Goal: Information Seeking & Learning: Learn about a topic

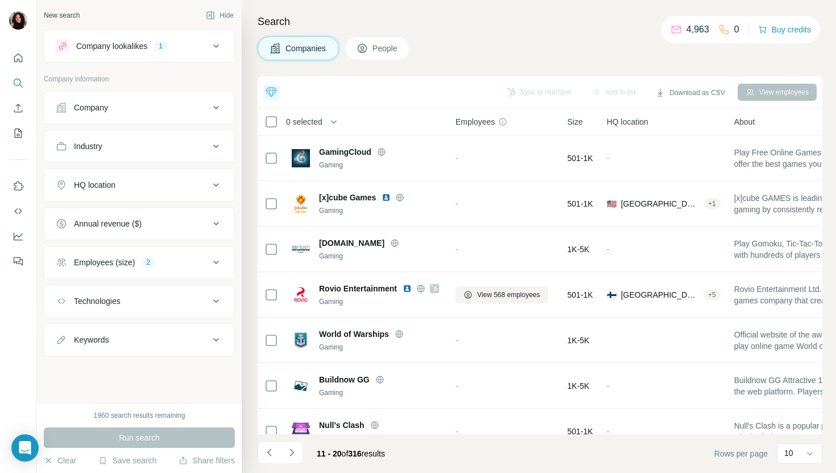
scroll to position [156, 0]
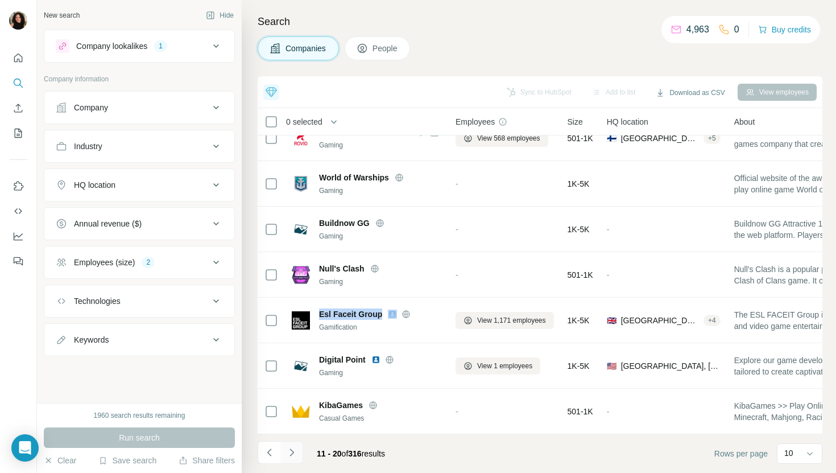
click at [296, 451] on icon "Navigate to next page" at bounding box center [291, 452] width 11 height 11
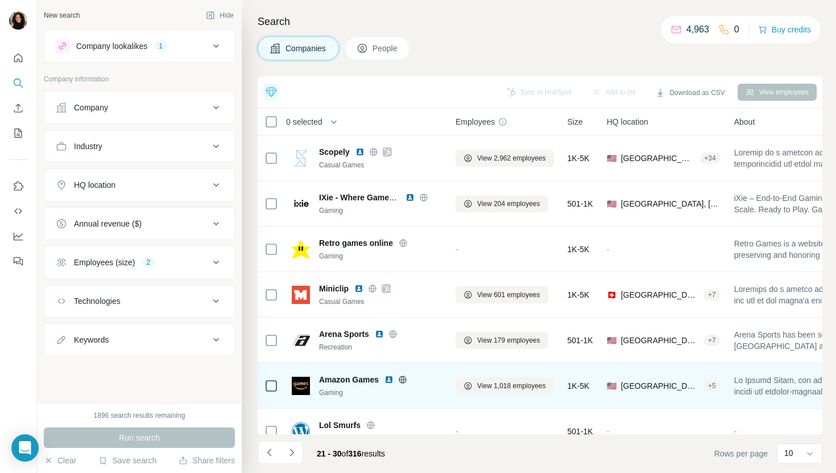
scroll to position [43, 0]
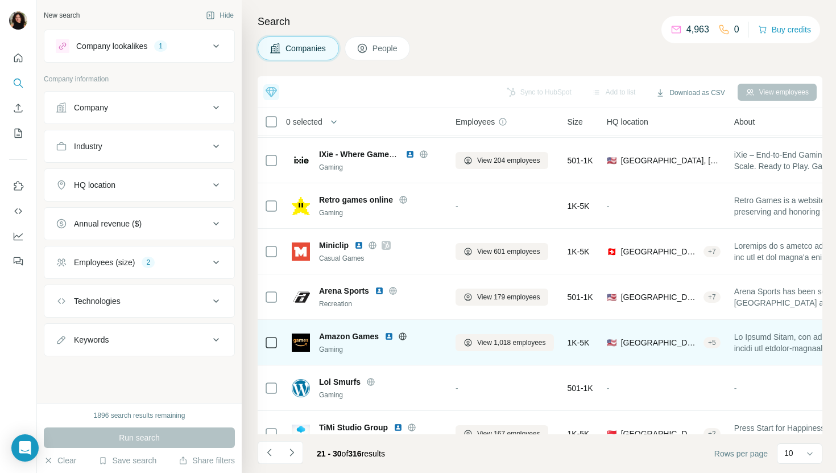
click at [347, 333] on span "Amazon Games" at bounding box center [349, 336] width 60 height 11
copy span "Amazon Games"
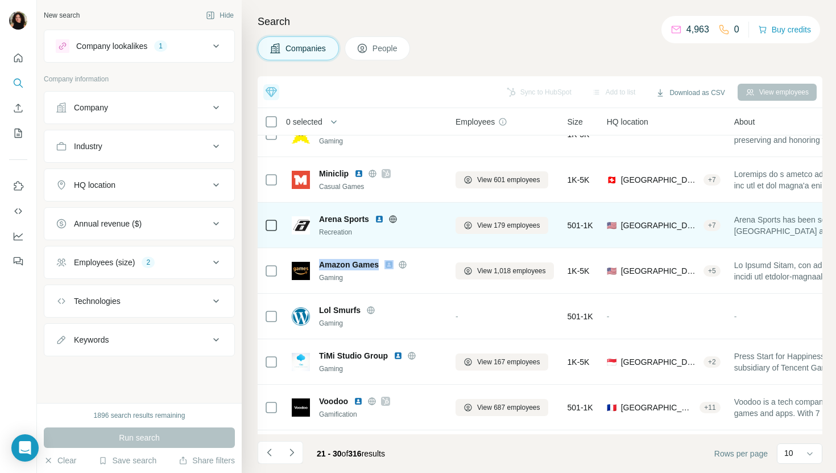
scroll to position [156, 0]
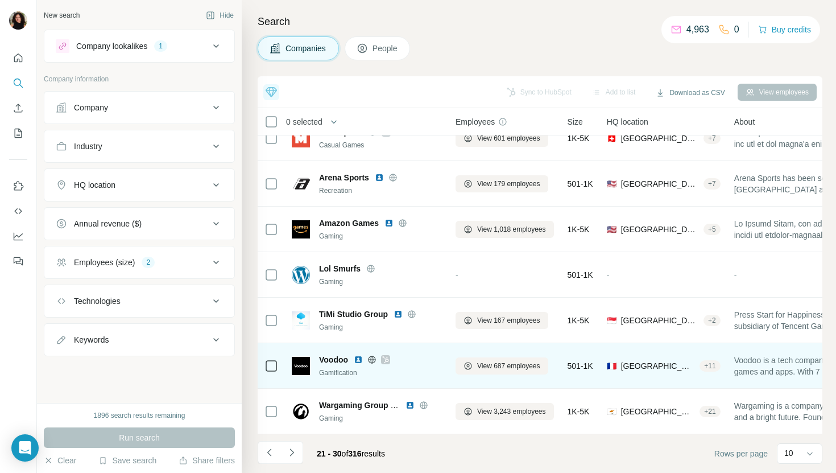
click at [337, 360] on span "Voodoo" at bounding box center [333, 359] width 29 height 11
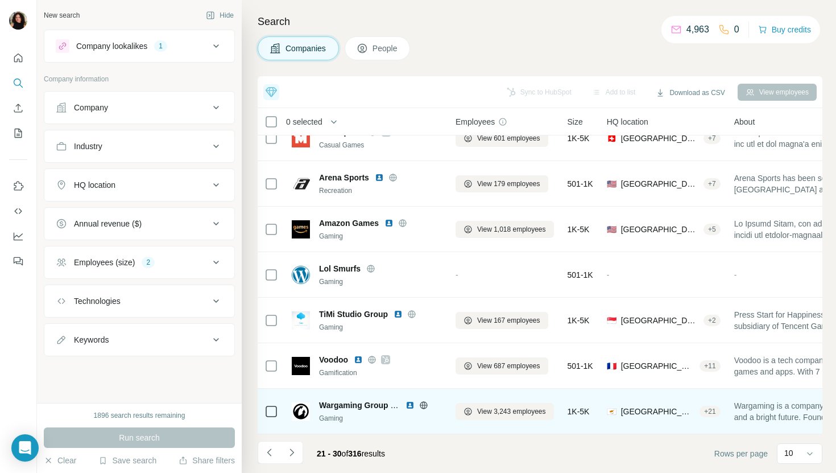
click at [357, 403] on span "Wargaming Group Limited" at bounding box center [369, 405] width 100 height 9
copy span "Wargaming Group Limited"
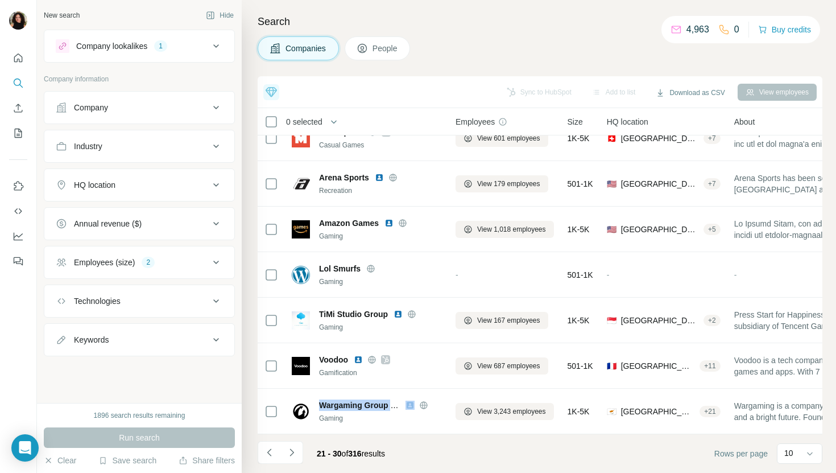
click at [137, 148] on div "Industry" at bounding box center [133, 146] width 154 height 11
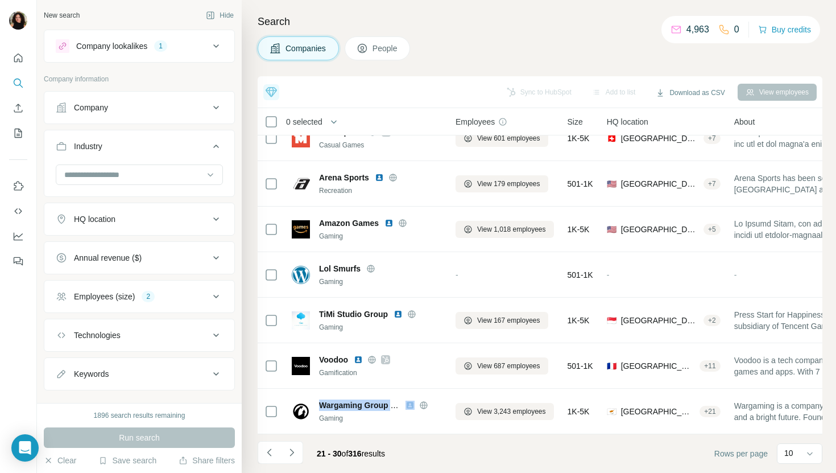
click at [147, 228] on button "HQ location" at bounding box center [139, 218] width 190 height 27
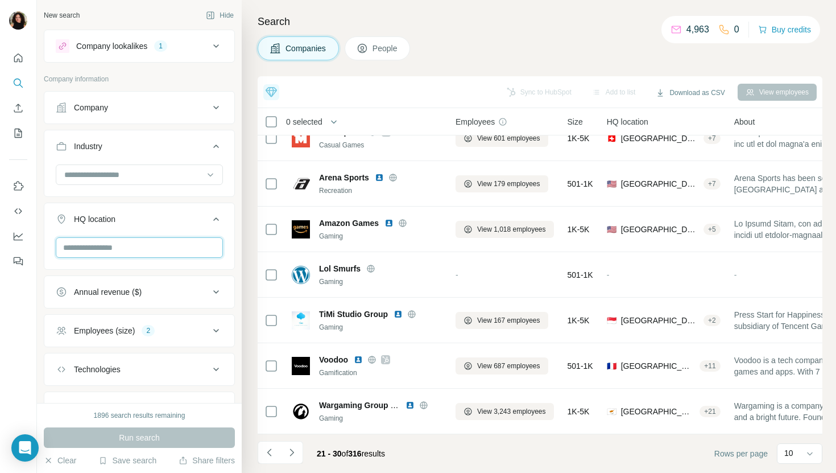
click at [142, 248] on input "text" at bounding box center [139, 247] width 167 height 20
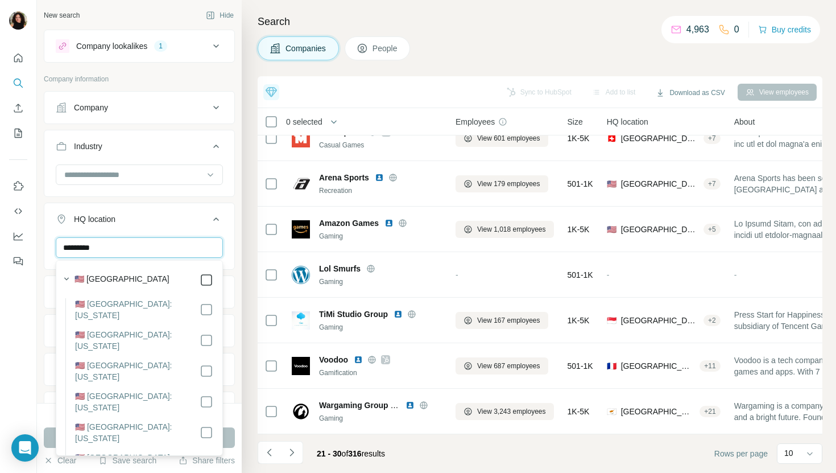
type input "*********"
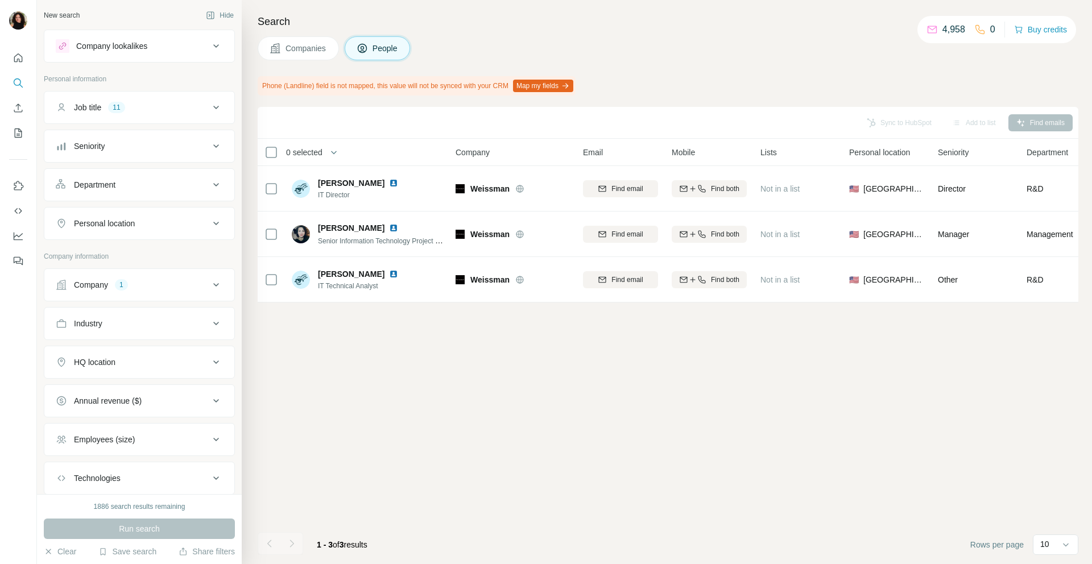
click at [284, 56] on button "Companies" at bounding box center [298, 48] width 81 height 24
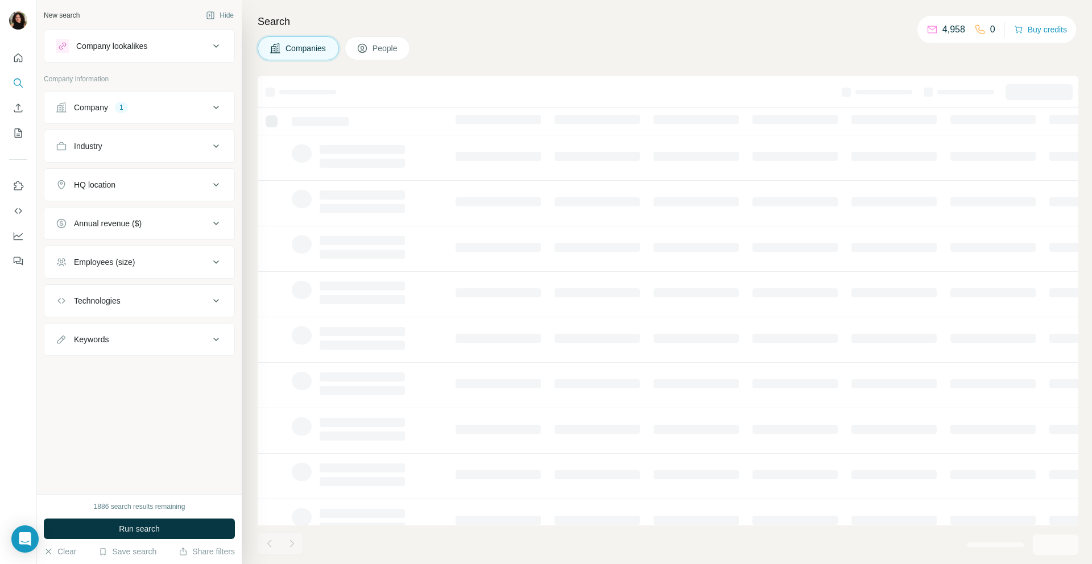
click at [154, 106] on div "Company 1" at bounding box center [133, 107] width 154 height 11
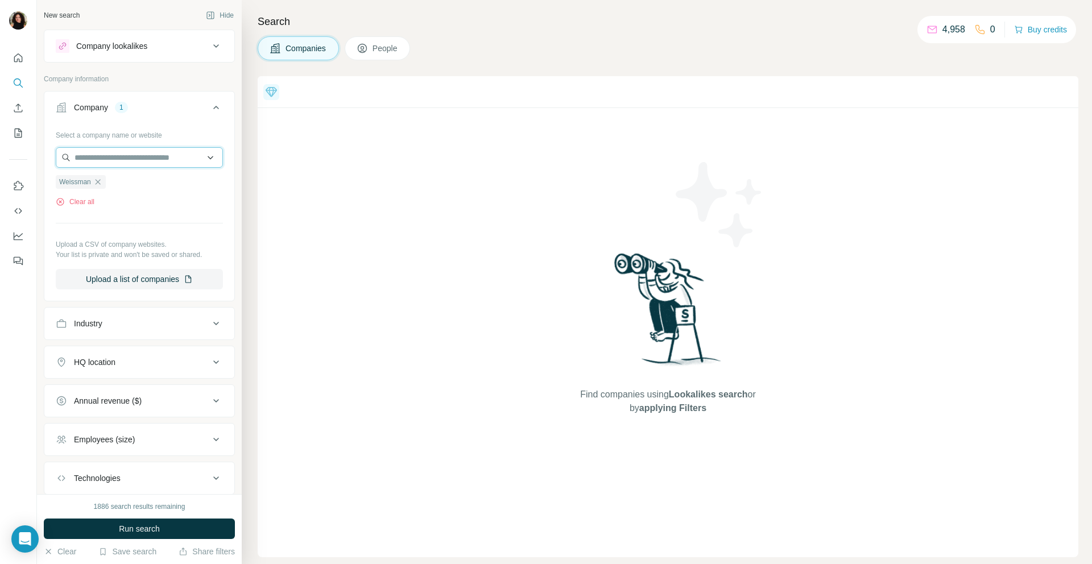
click at [141, 151] on input "text" at bounding box center [139, 157] width 167 height 20
paste input "**********"
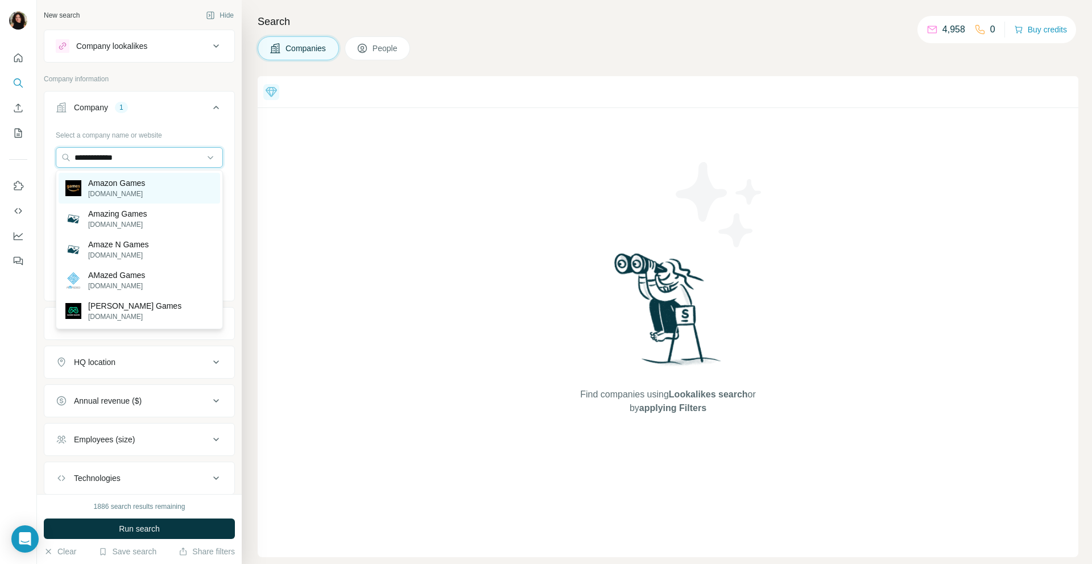
type input "**********"
click at [186, 189] on div "Amazon Games amazongames.com" at bounding box center [140, 188] width 162 height 31
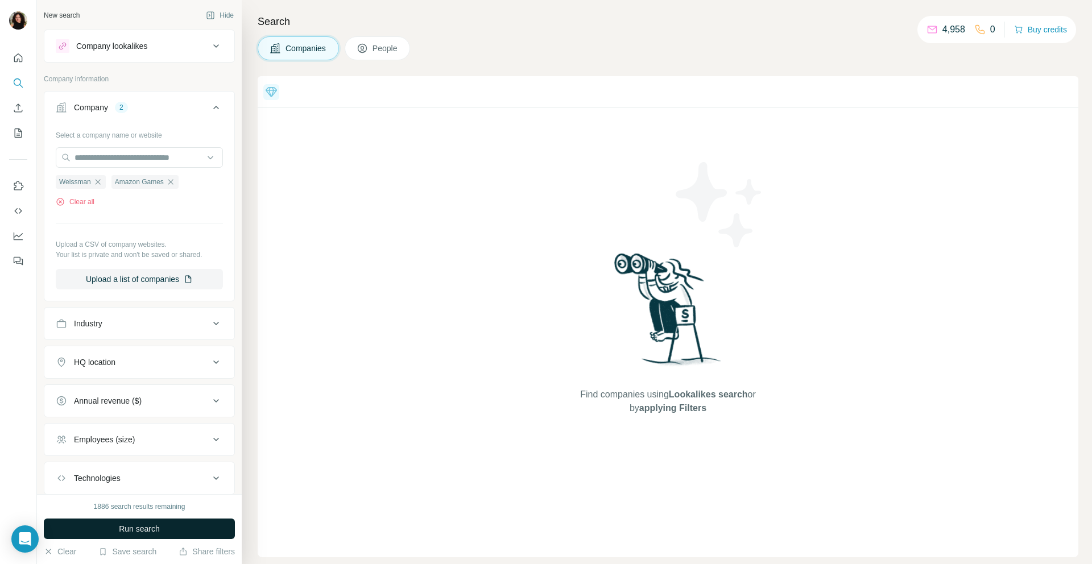
click at [172, 525] on button "Run search" at bounding box center [139, 529] width 191 height 20
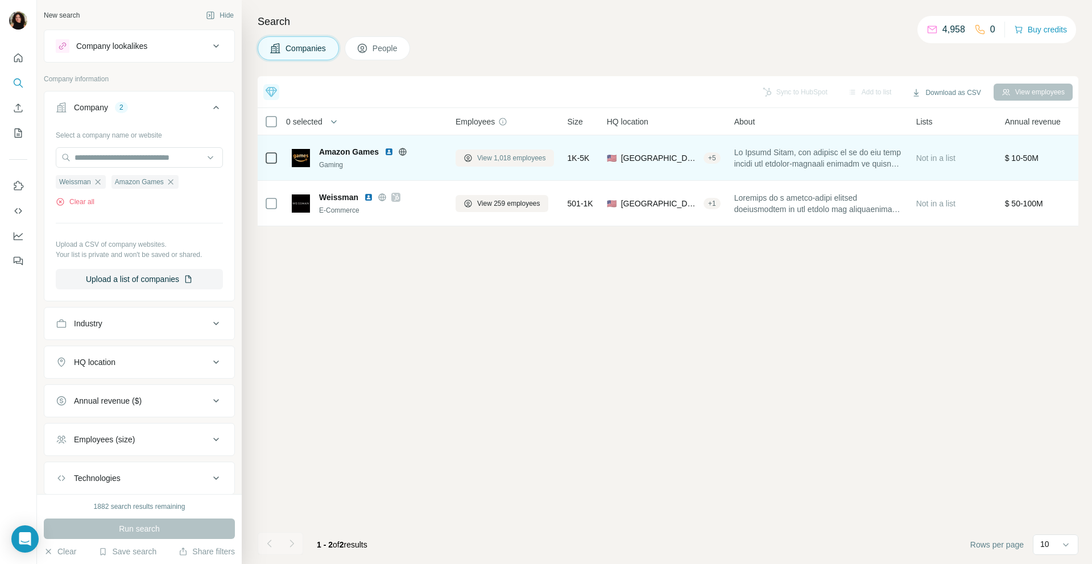
click at [515, 163] on button "View 1,018 employees" at bounding box center [505, 158] width 98 height 17
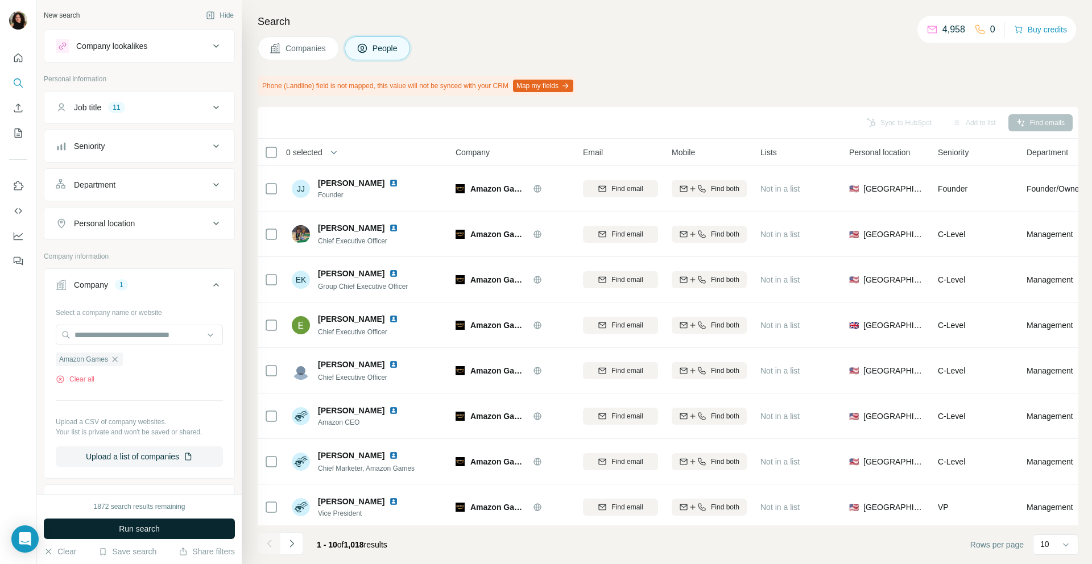
click at [207, 531] on button "Run search" at bounding box center [139, 529] width 191 height 20
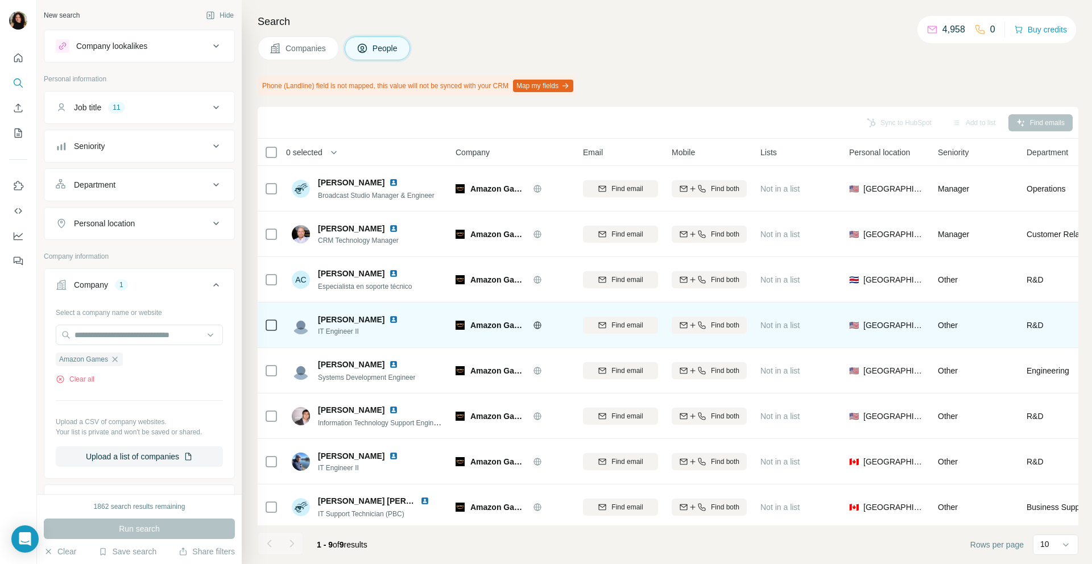
scroll to position [13, 0]
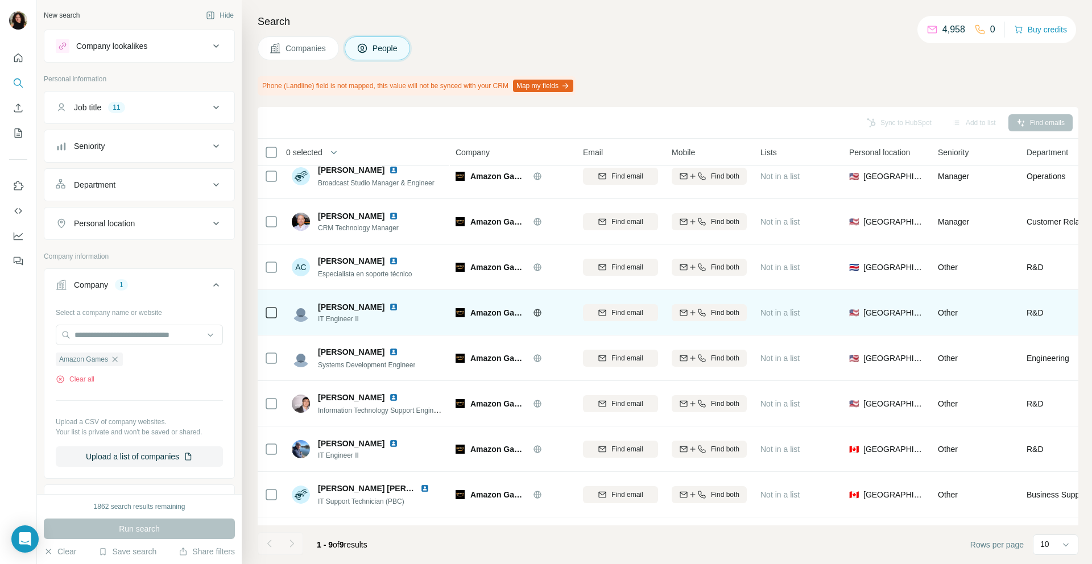
click at [398, 306] on img at bounding box center [393, 307] width 9 height 9
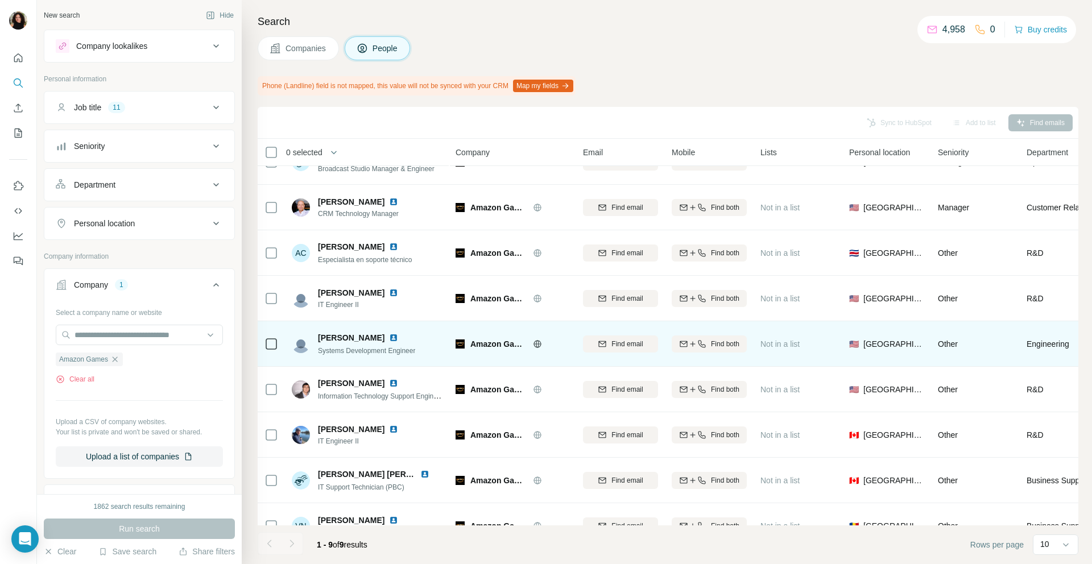
click at [389, 337] on img at bounding box center [393, 337] width 9 height 9
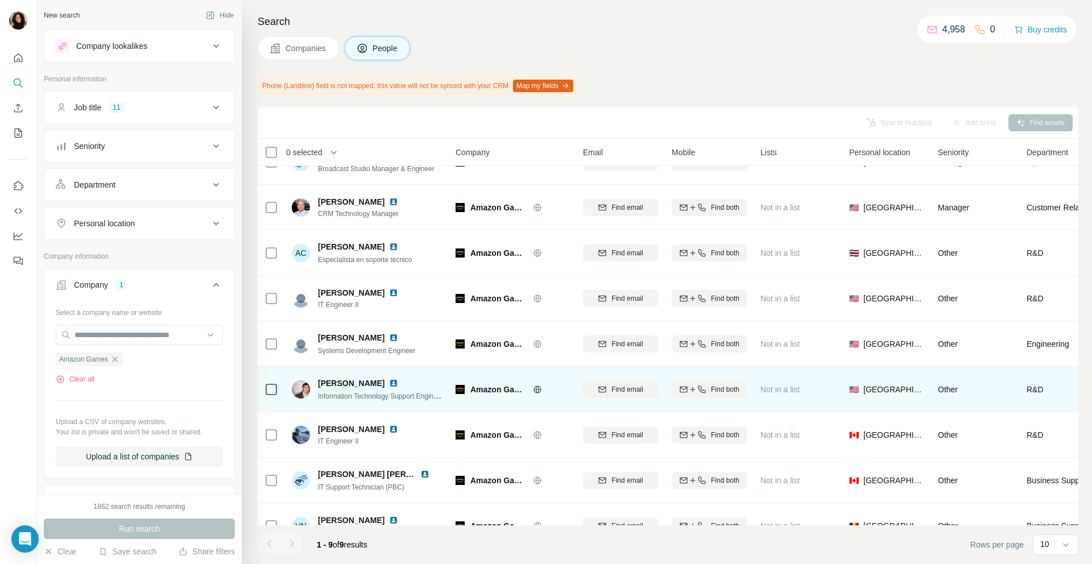
click at [389, 381] on img at bounding box center [393, 383] width 9 height 9
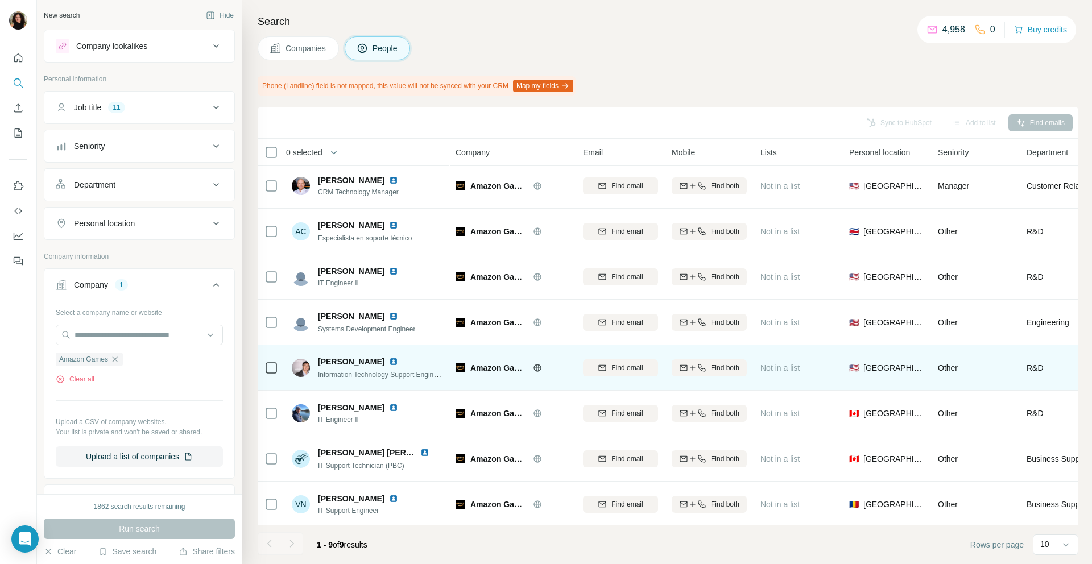
scroll to position [50, 0]
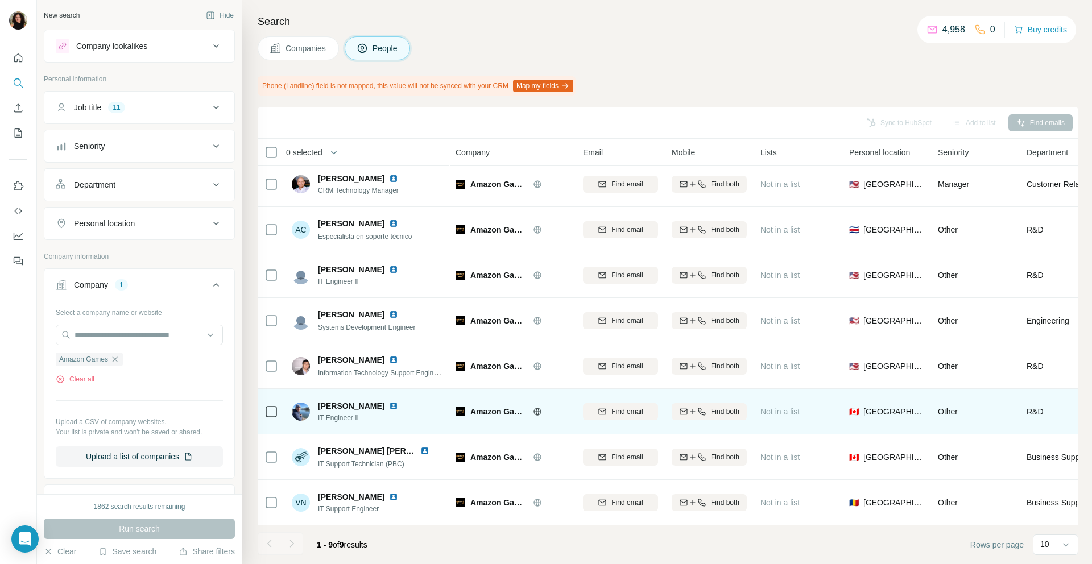
click at [395, 409] on img at bounding box center [393, 406] width 9 height 9
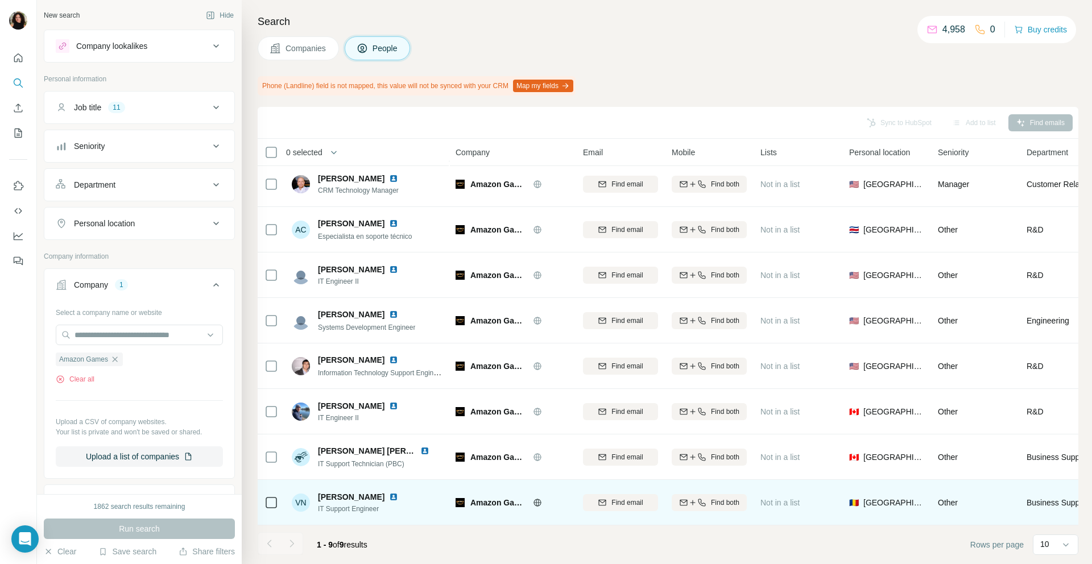
click at [389, 496] on img at bounding box center [393, 497] width 9 height 9
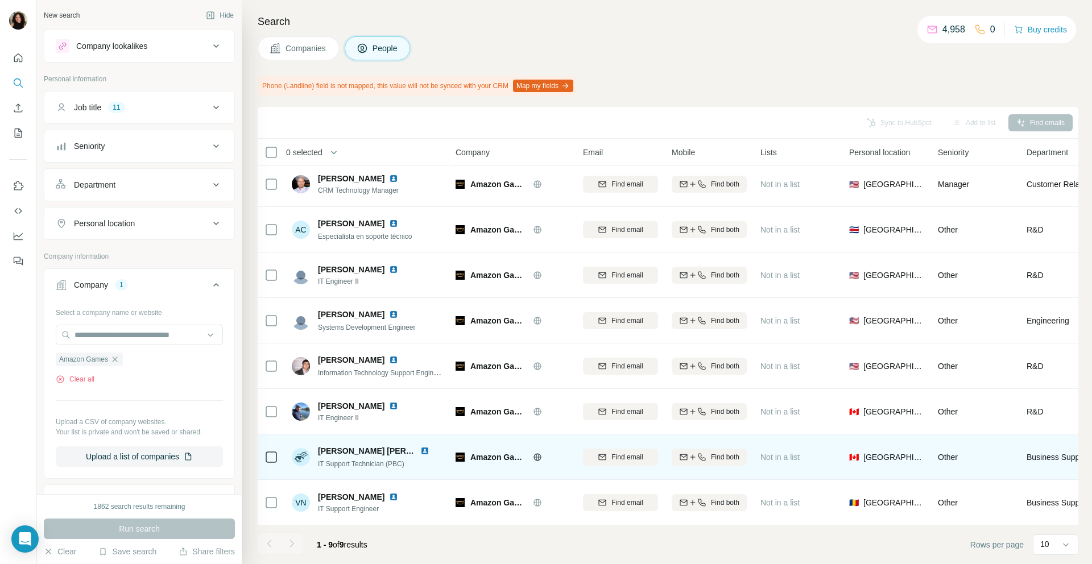
click at [426, 449] on img at bounding box center [424, 451] width 9 height 9
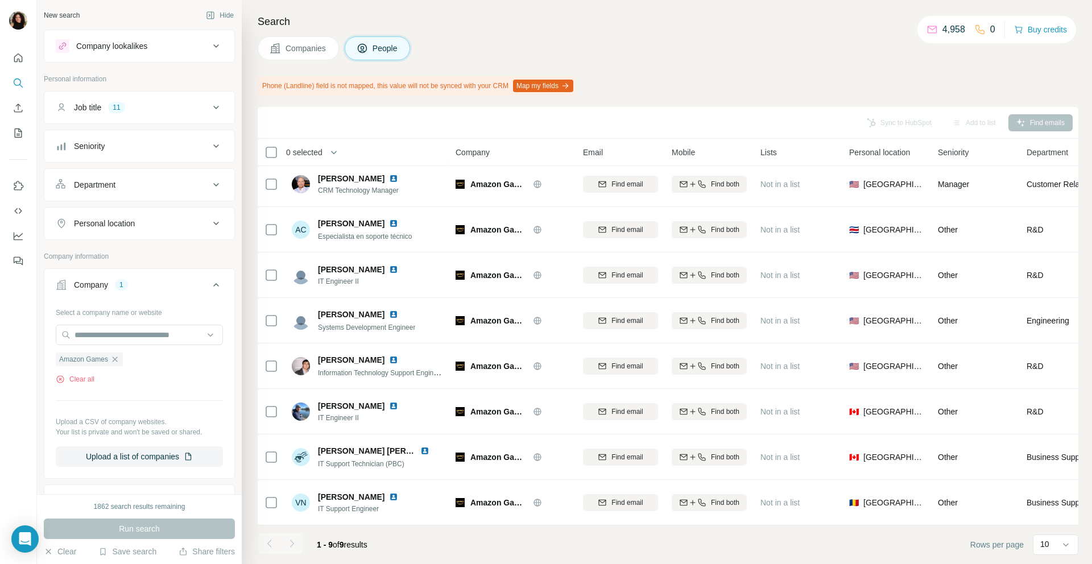
click at [302, 52] on span "Companies" at bounding box center [307, 48] width 42 height 11
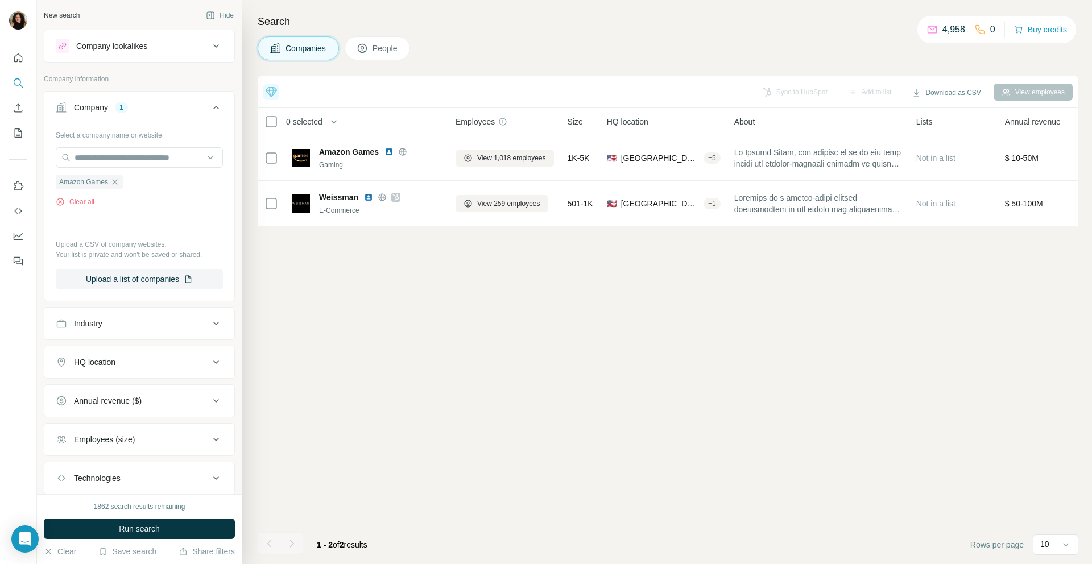
scroll to position [0, 0]
click at [119, 145] on div "Select a company name or website Amazon Games Clear all Upload a CSV of company…" at bounding box center [139, 208] width 167 height 164
click at [119, 156] on input "text" at bounding box center [139, 157] width 167 height 20
paste input "**********"
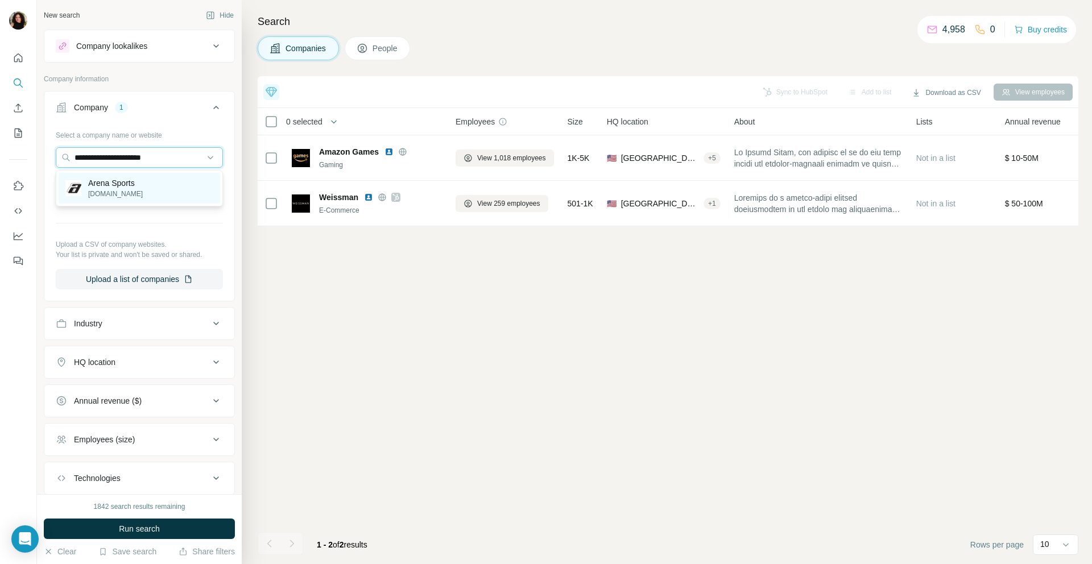
type input "**********"
click at [167, 188] on div "Arena Sports arenasports.net" at bounding box center [140, 188] width 162 height 31
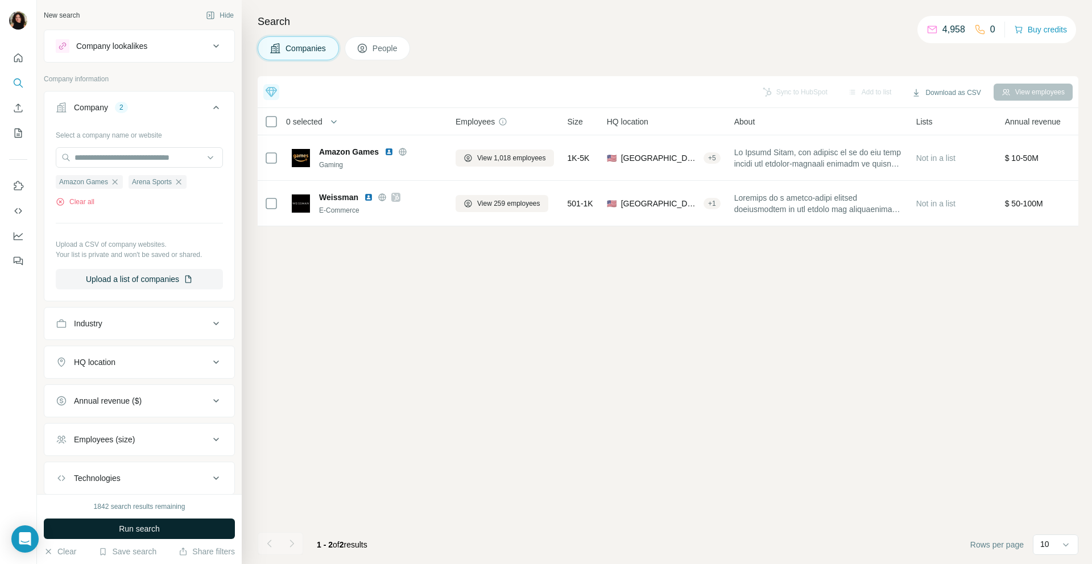
click at [130, 526] on span "Run search" at bounding box center [139, 528] width 41 height 11
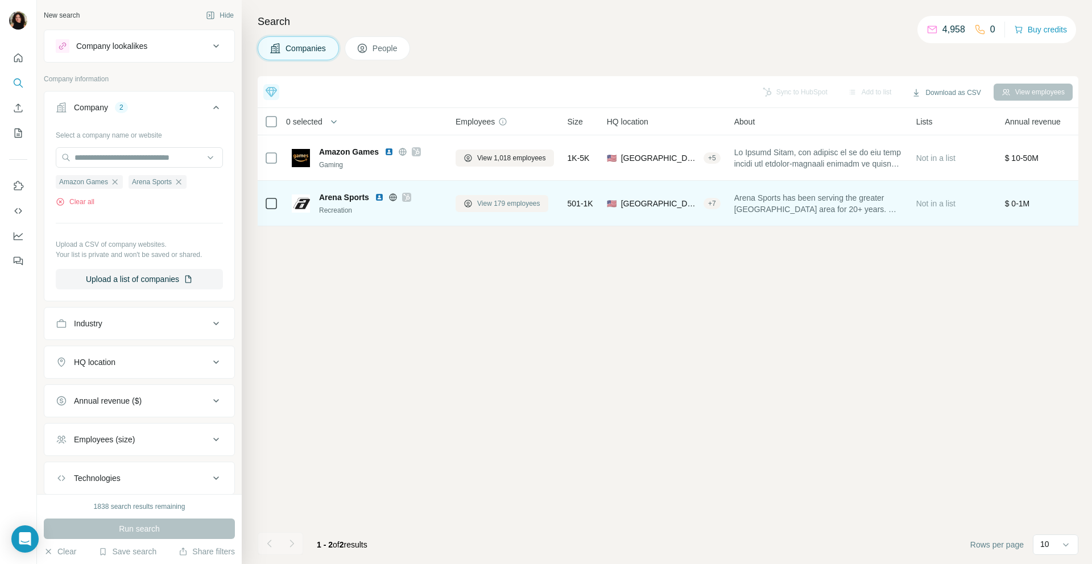
click at [515, 201] on span "View 179 employees" at bounding box center [508, 204] width 63 height 10
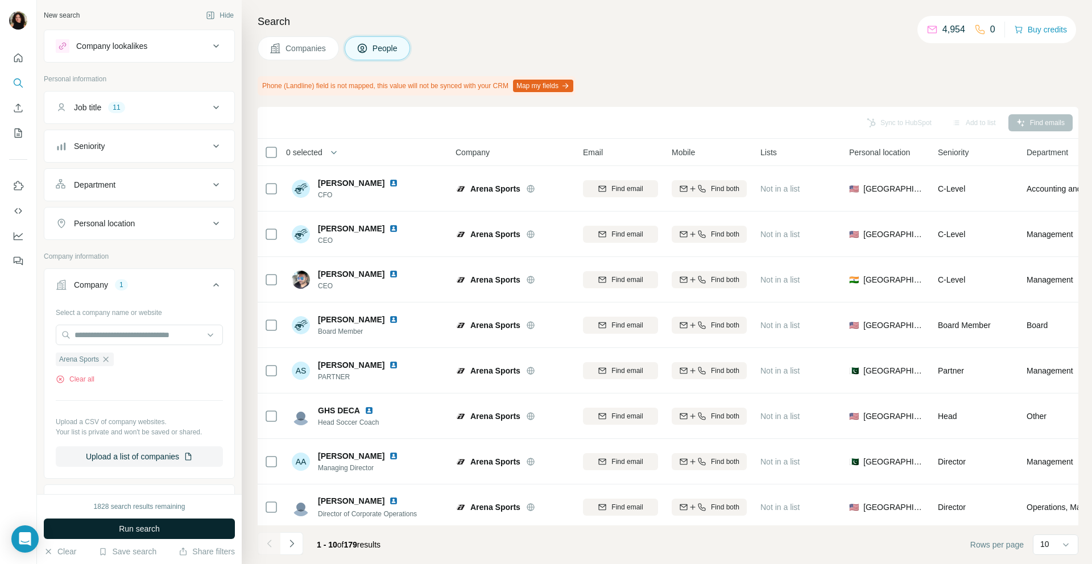
click at [102, 528] on button "Run search" at bounding box center [139, 529] width 191 height 20
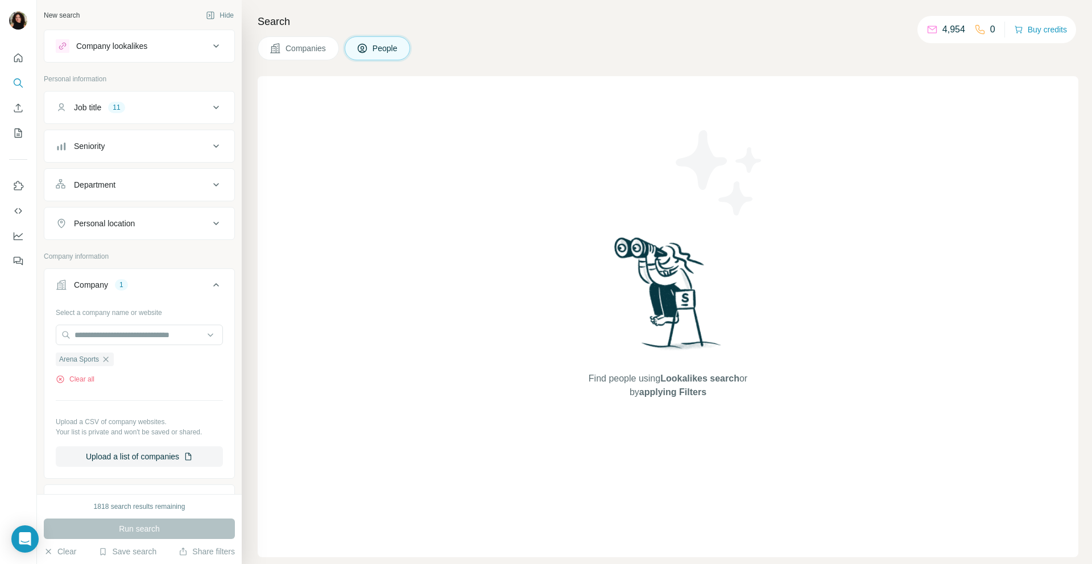
click at [327, 48] on span "Companies" at bounding box center [307, 48] width 42 height 11
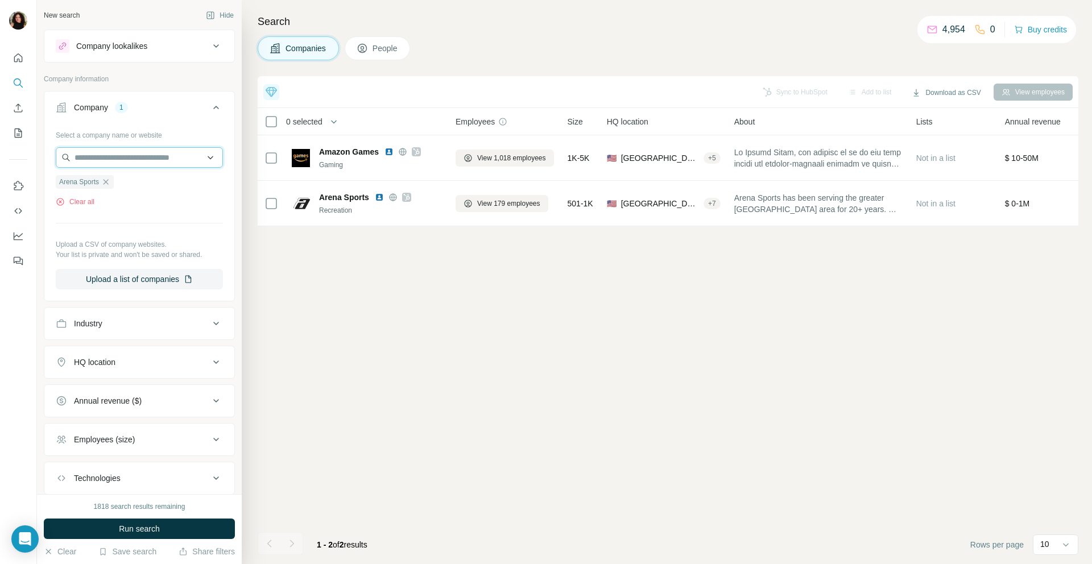
click at [163, 152] on input "text" at bounding box center [139, 157] width 167 height 20
paste input "**********"
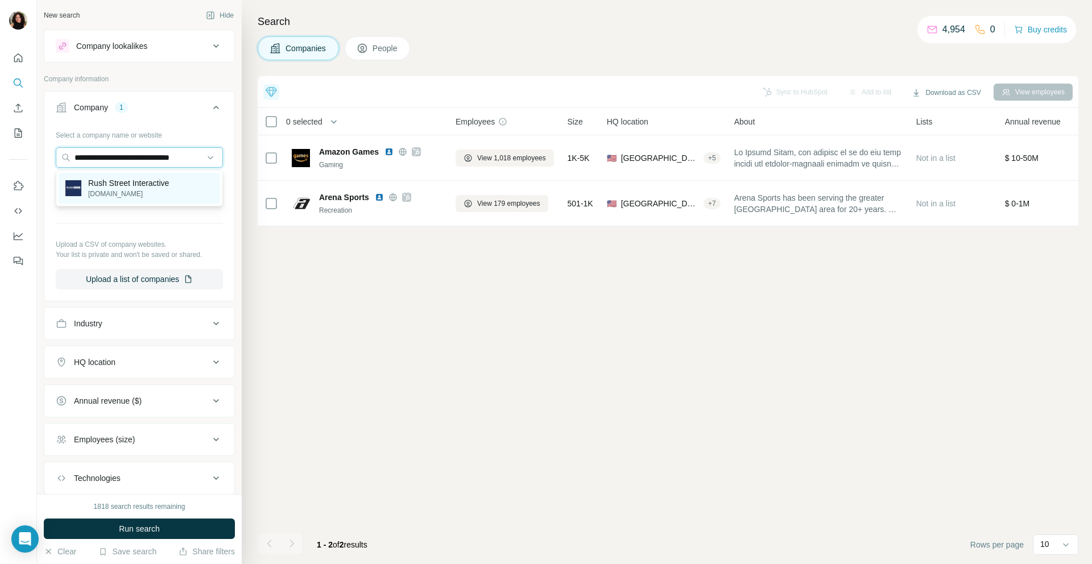
type input "**********"
click at [177, 189] on div "Rush Street Interactive rushstreetinteractive.com" at bounding box center [140, 188] width 162 height 31
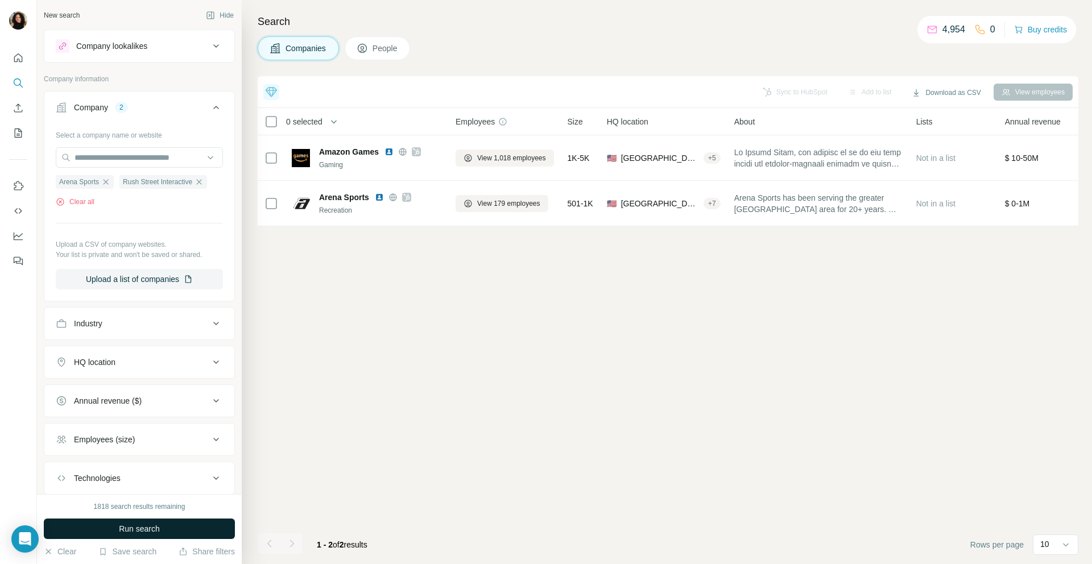
click at [120, 527] on span "Run search" at bounding box center [139, 528] width 41 height 11
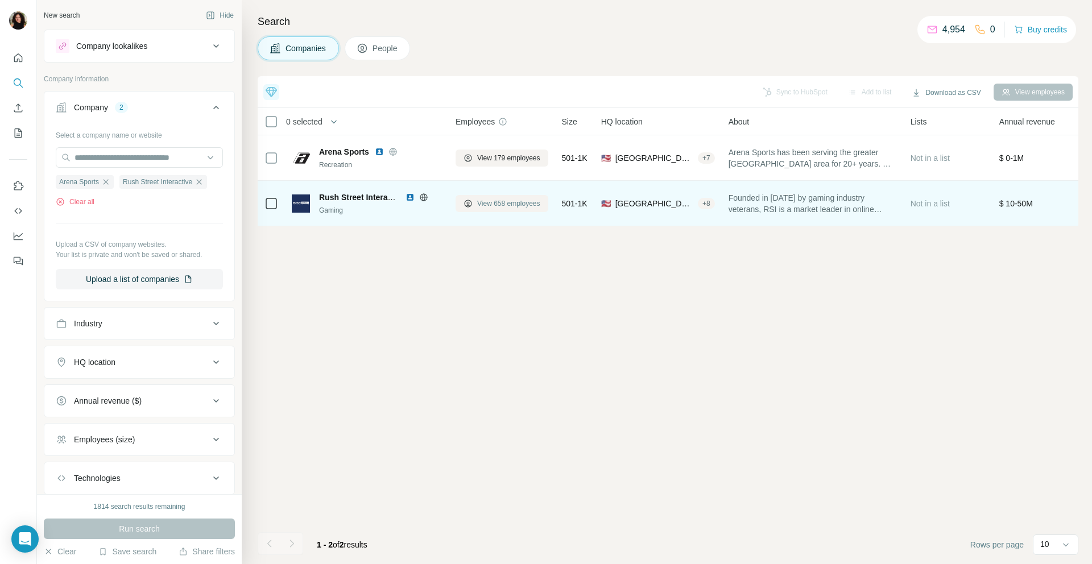
click at [508, 208] on span "View 658 employees" at bounding box center [508, 204] width 63 height 10
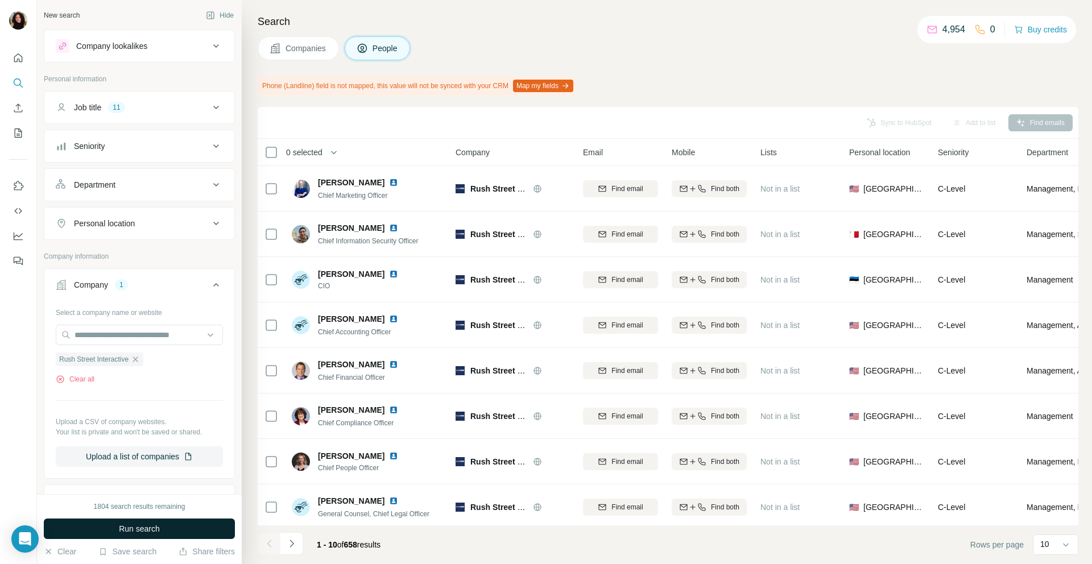
click at [200, 530] on button "Run search" at bounding box center [139, 529] width 191 height 20
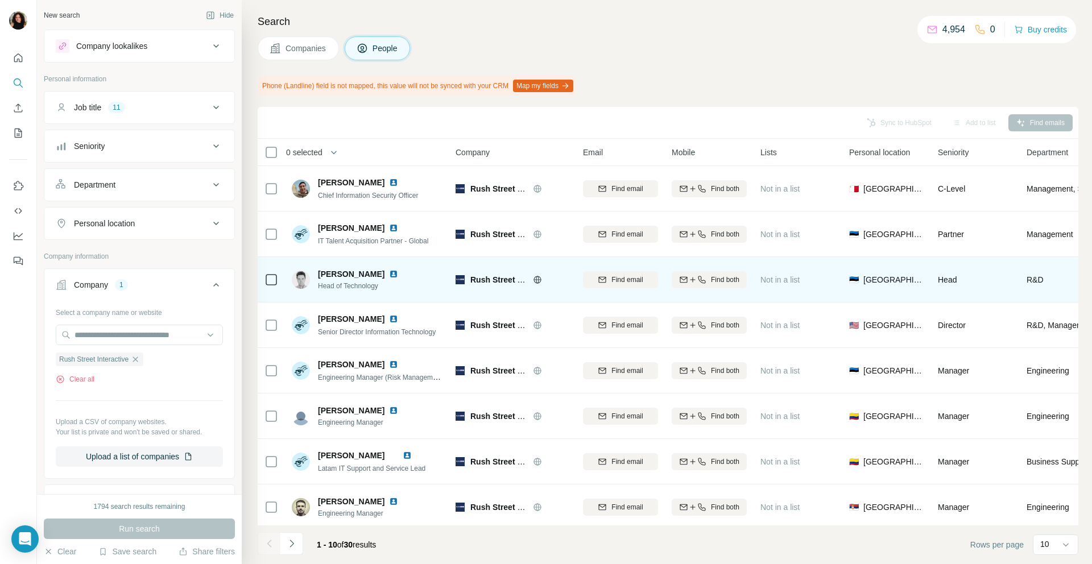
click at [389, 270] on img at bounding box center [393, 274] width 9 height 9
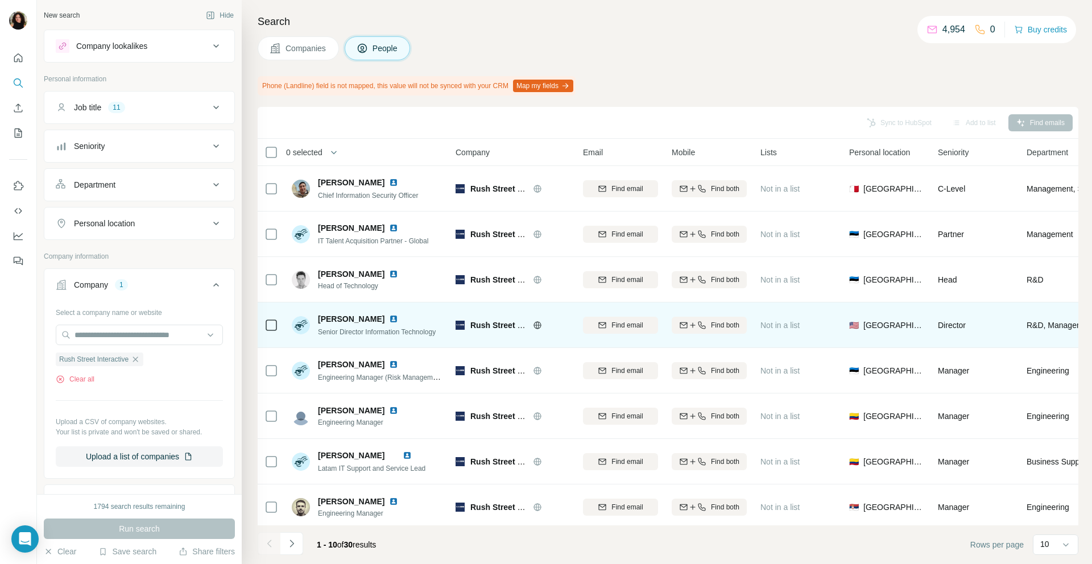
click at [389, 319] on img at bounding box center [393, 319] width 9 height 9
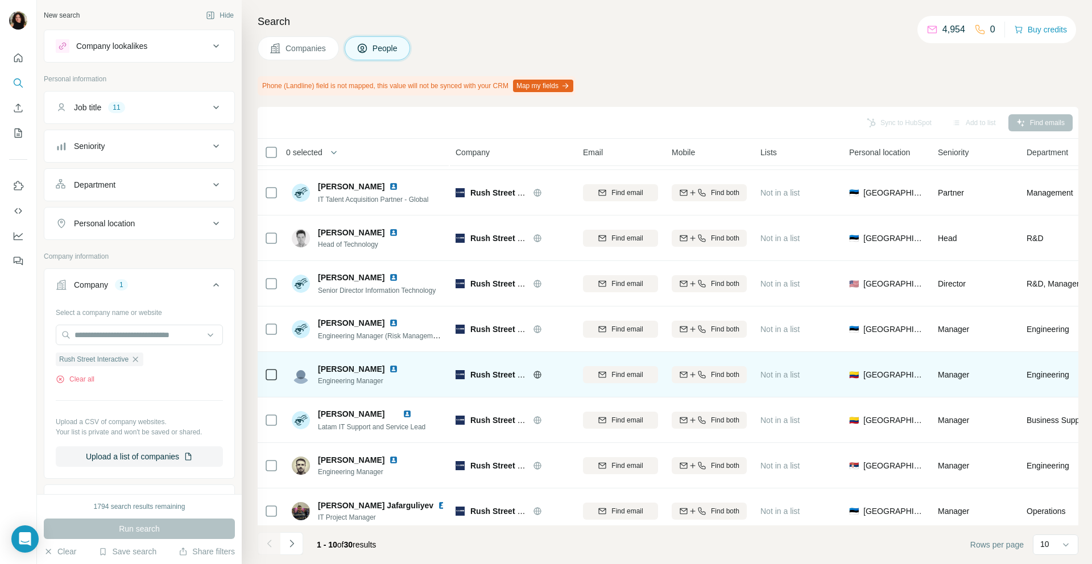
scroll to position [45, 0]
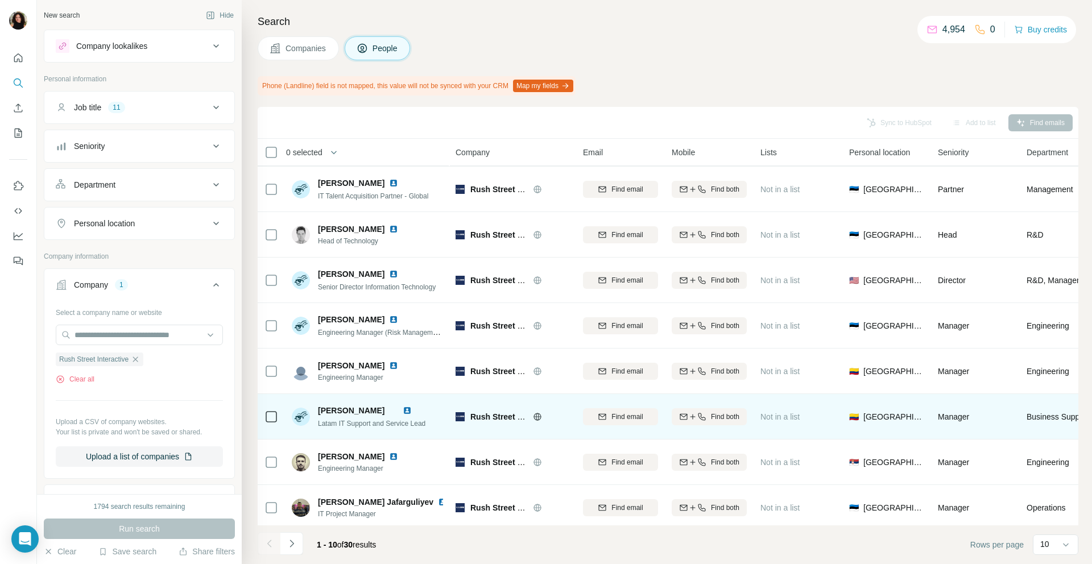
click at [412, 410] on img at bounding box center [407, 410] width 9 height 9
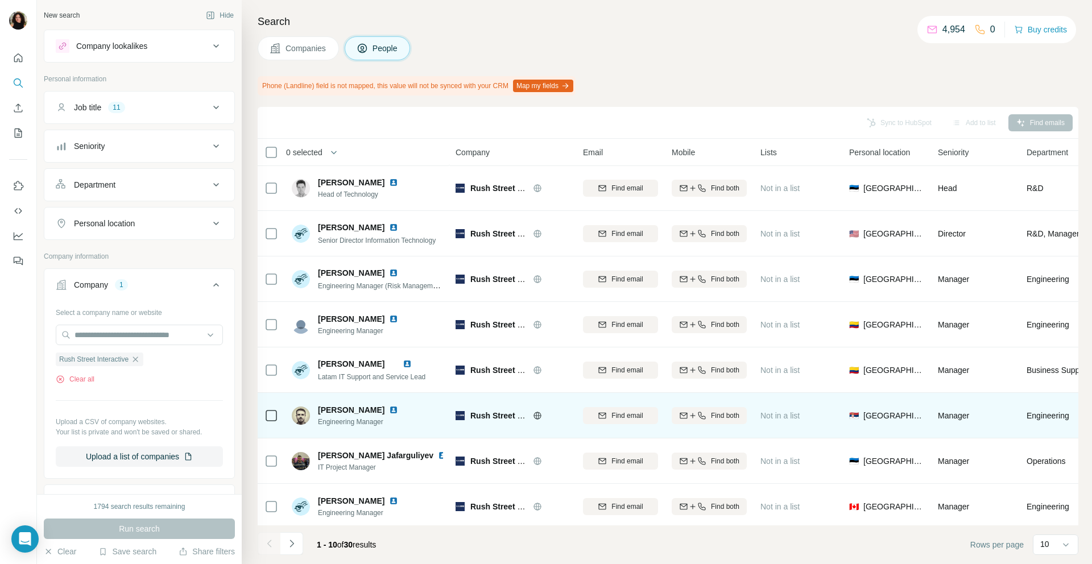
scroll to position [96, 0]
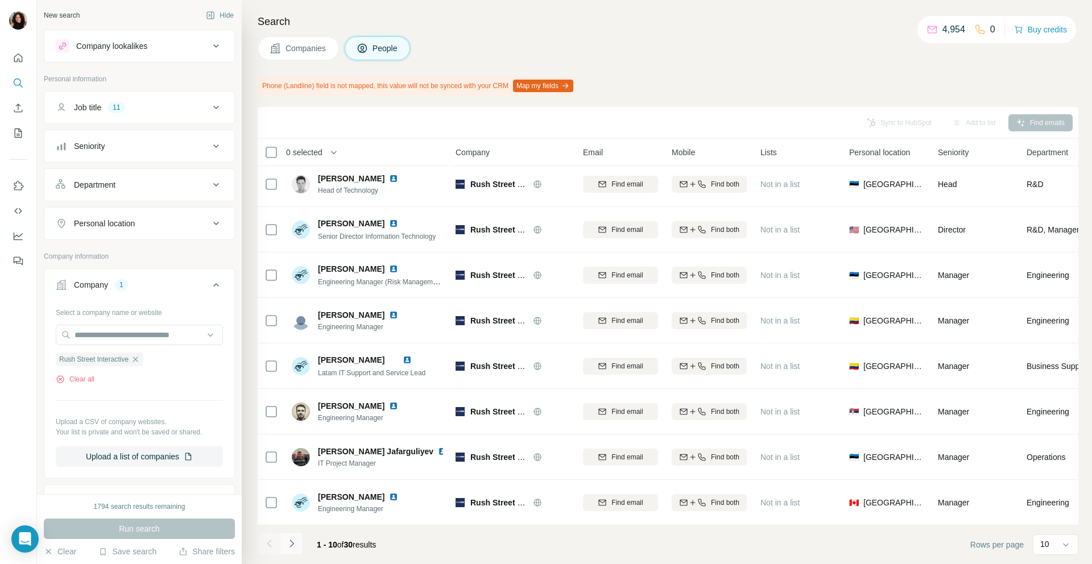
click at [298, 550] on button "Navigate to next page" at bounding box center [292, 544] width 23 height 23
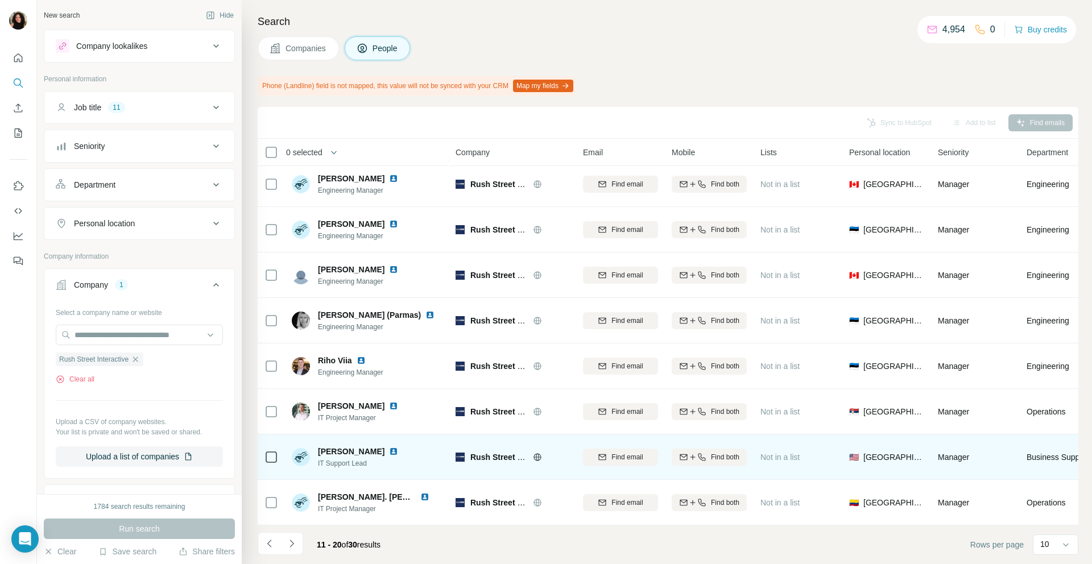
click at [389, 453] on img at bounding box center [393, 451] width 9 height 9
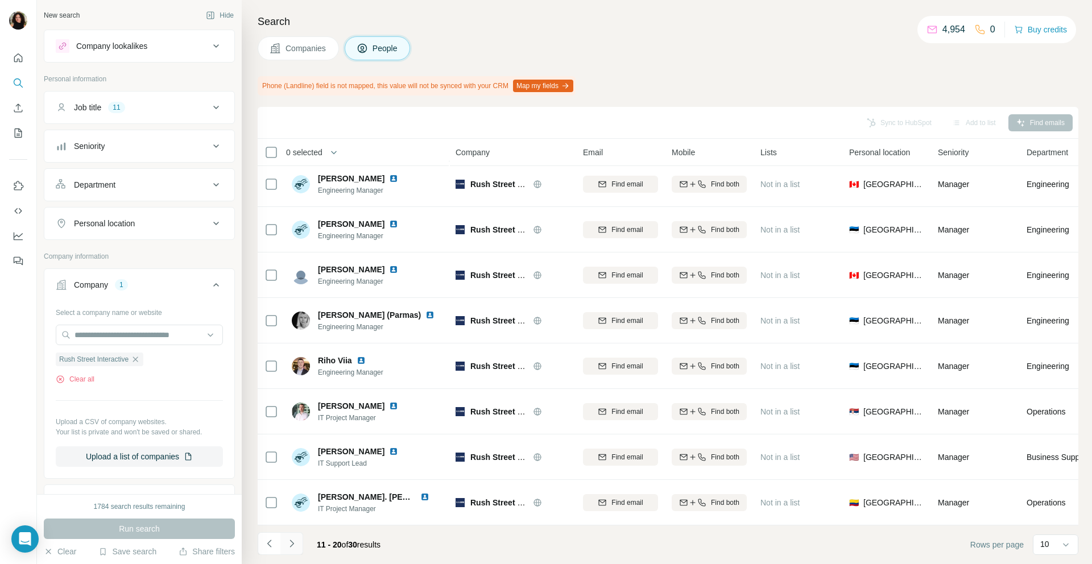
click at [293, 544] on icon "Navigate to next page" at bounding box center [292, 543] width 4 height 7
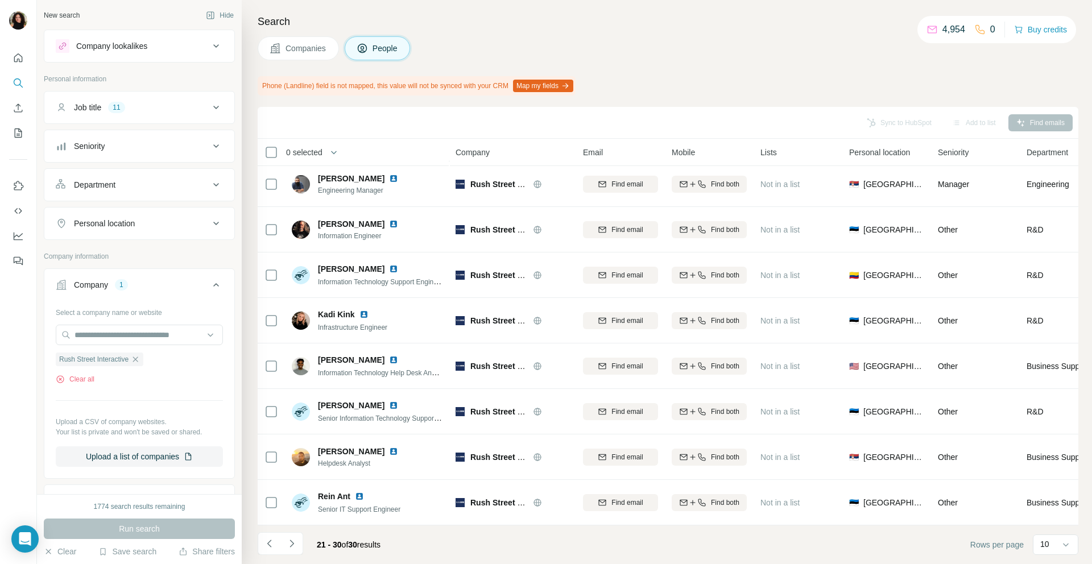
scroll to position [0, 0]
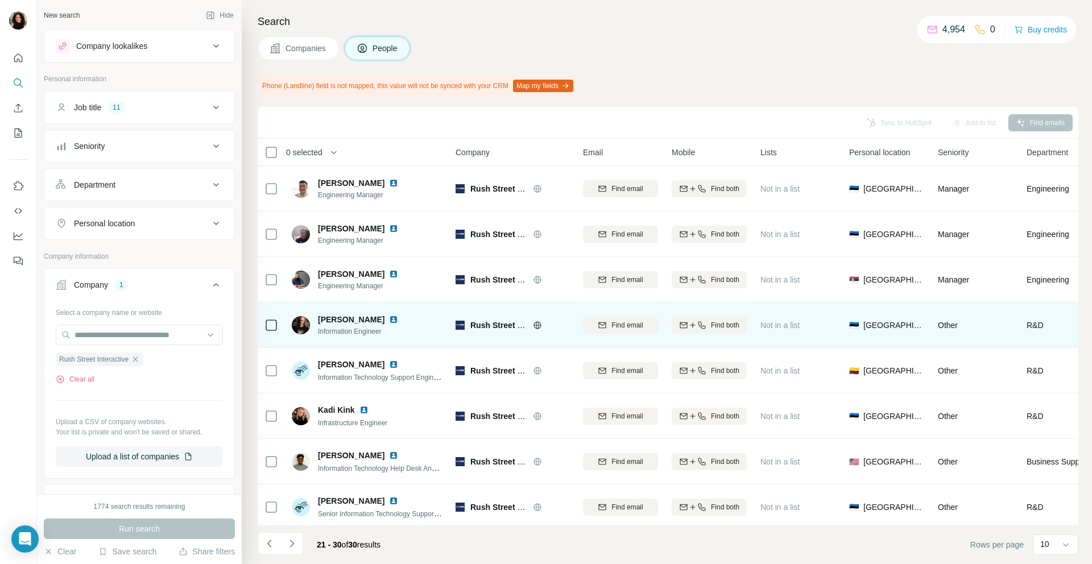
click at [389, 317] on img at bounding box center [393, 319] width 9 height 9
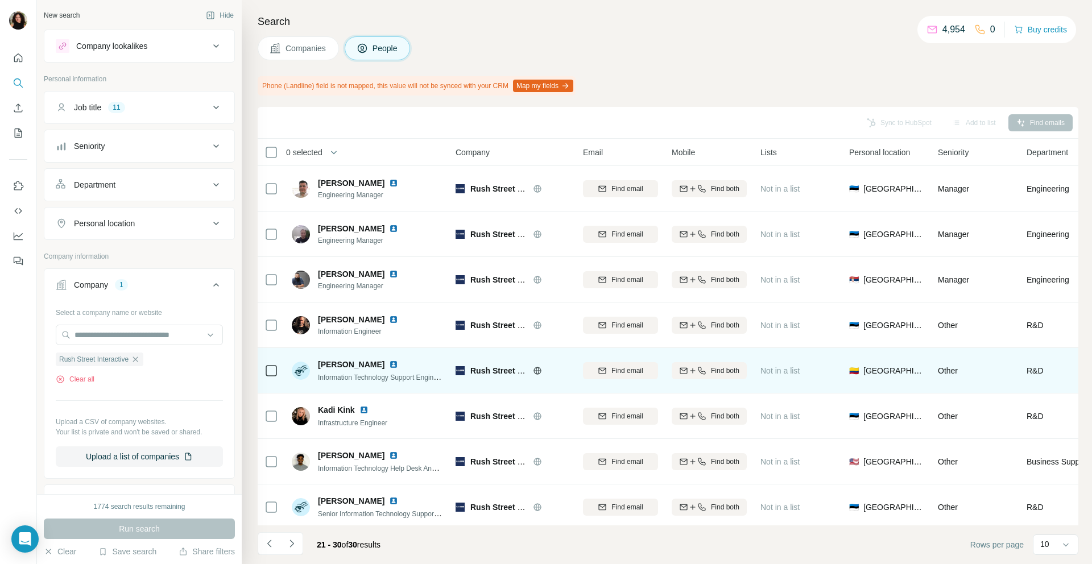
click at [389, 365] on img at bounding box center [393, 364] width 9 height 9
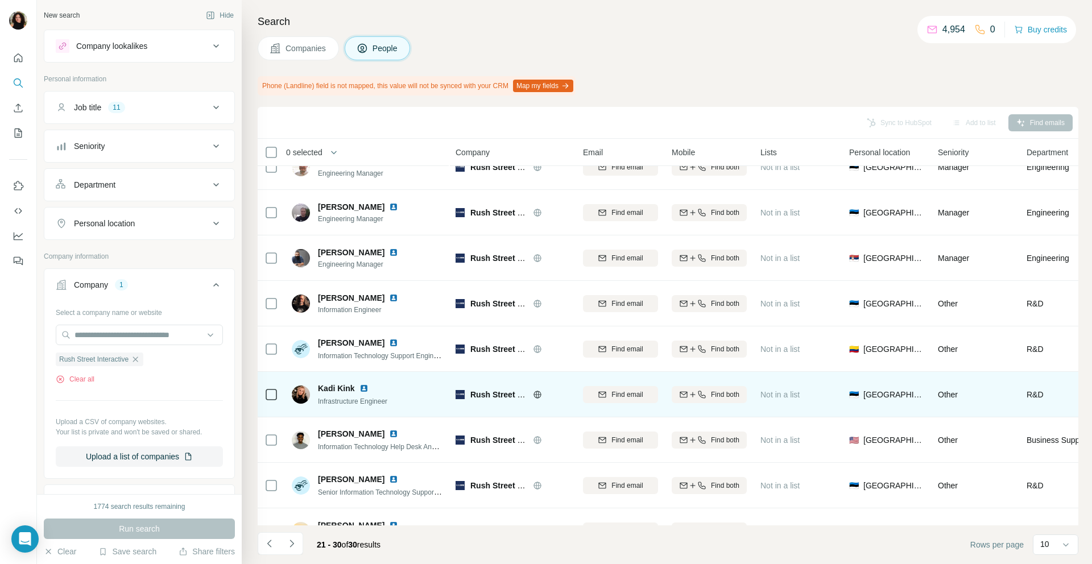
scroll to position [44, 0]
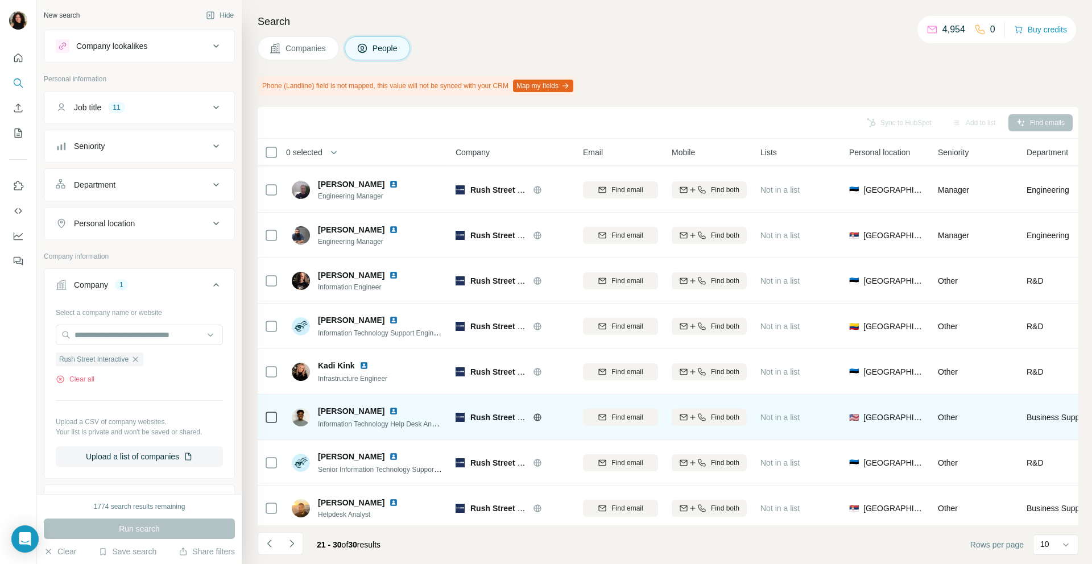
click at [371, 403] on div "Malik Hood Information Technology Help Desk Analyst" at bounding box center [367, 417] width 151 height 31
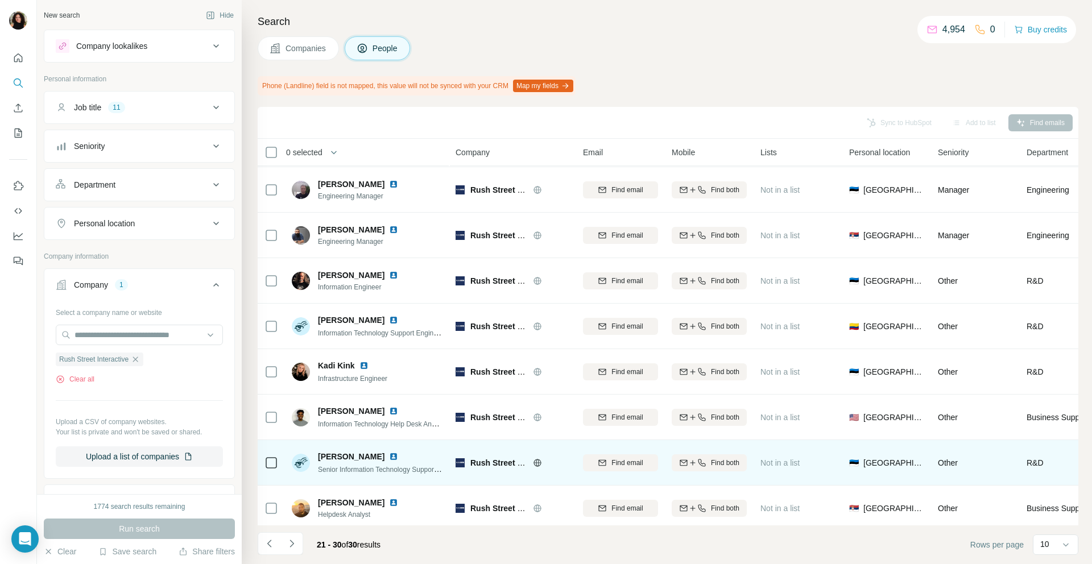
click at [389, 457] on img at bounding box center [393, 456] width 9 height 9
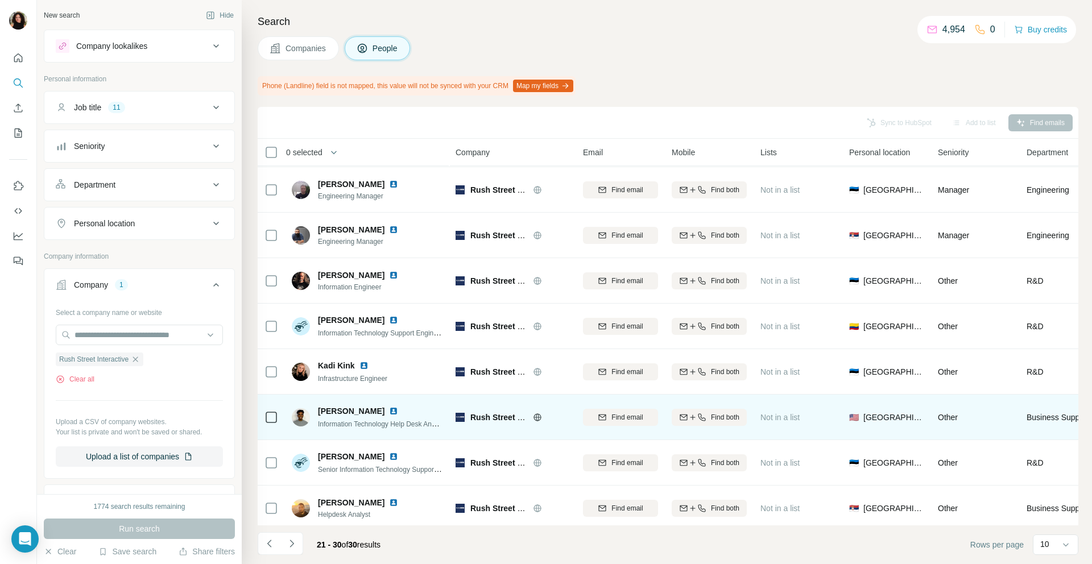
click at [389, 410] on img at bounding box center [393, 411] width 9 height 9
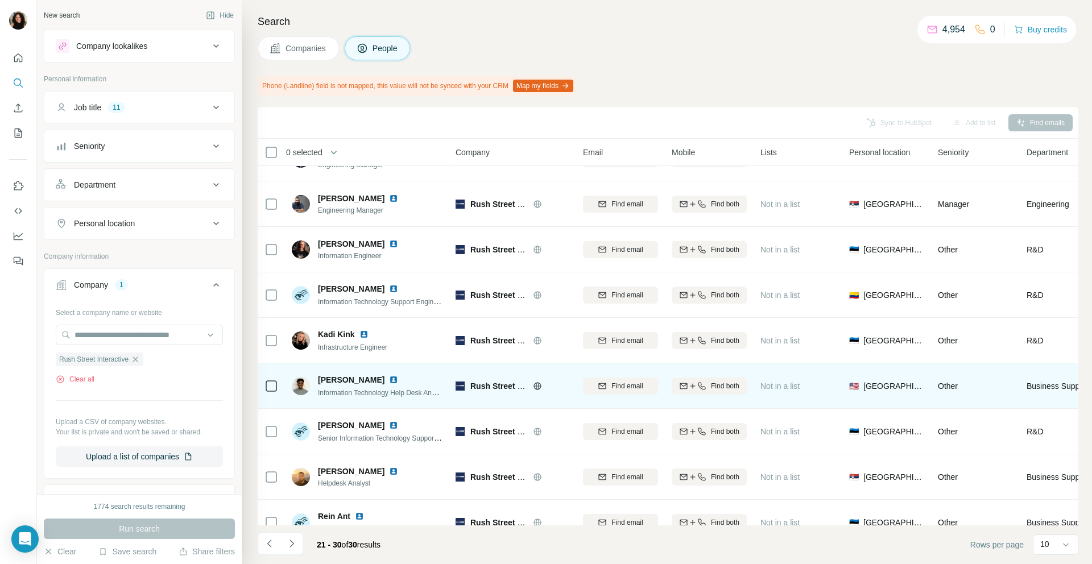
scroll to position [96, 0]
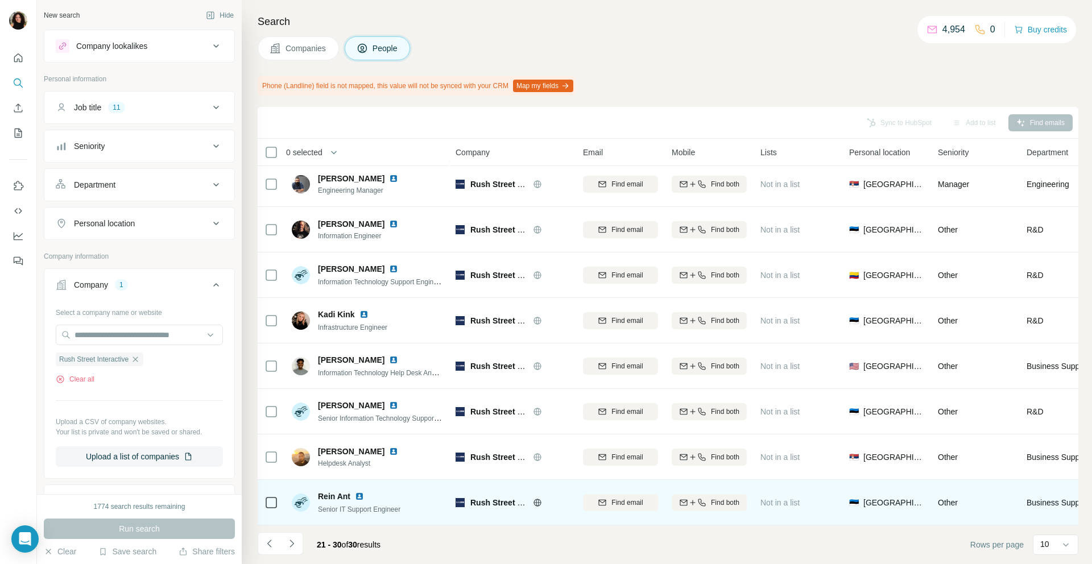
click at [356, 498] on img at bounding box center [359, 496] width 9 height 9
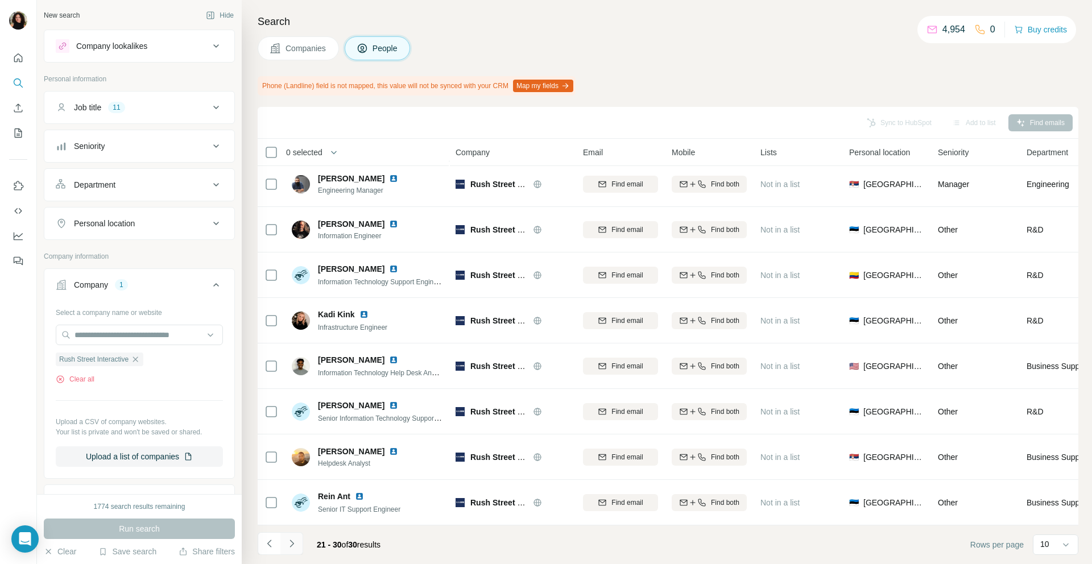
click at [294, 547] on icon "Navigate to next page" at bounding box center [291, 543] width 11 height 11
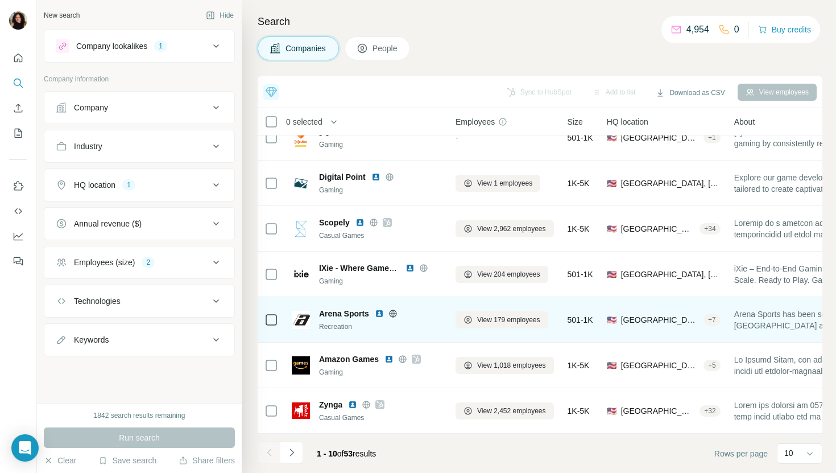
scroll to position [28, 0]
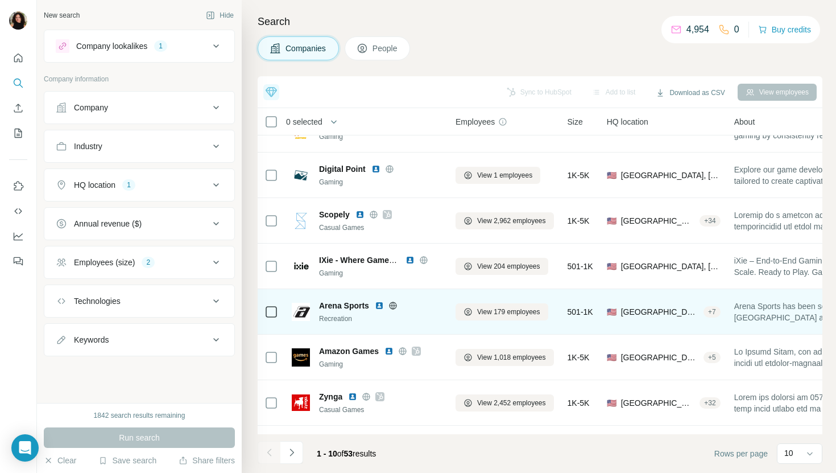
click at [339, 300] on span "Arena Sports" at bounding box center [344, 305] width 50 height 11
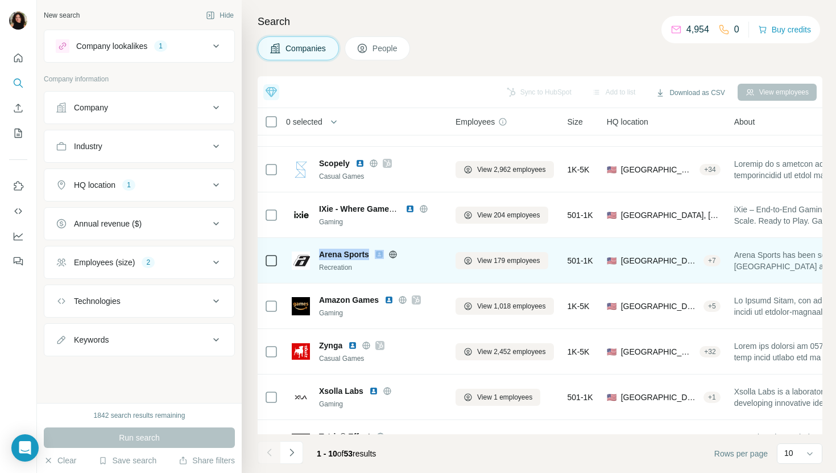
scroll to position [84, 0]
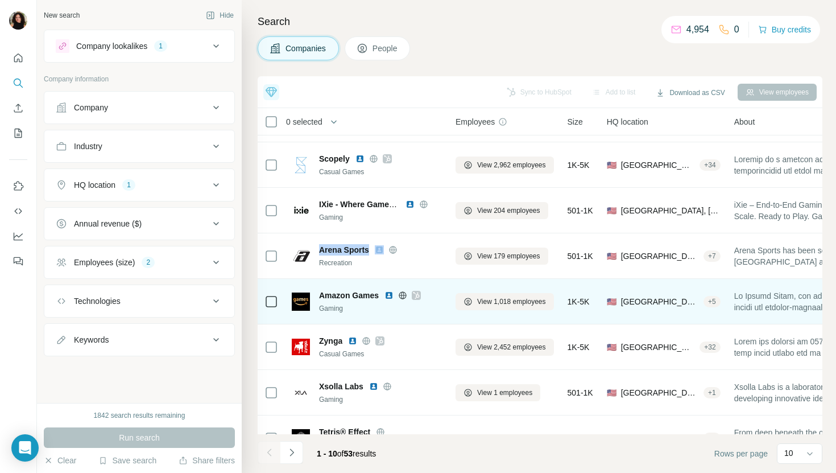
copy span "Arena Sports"
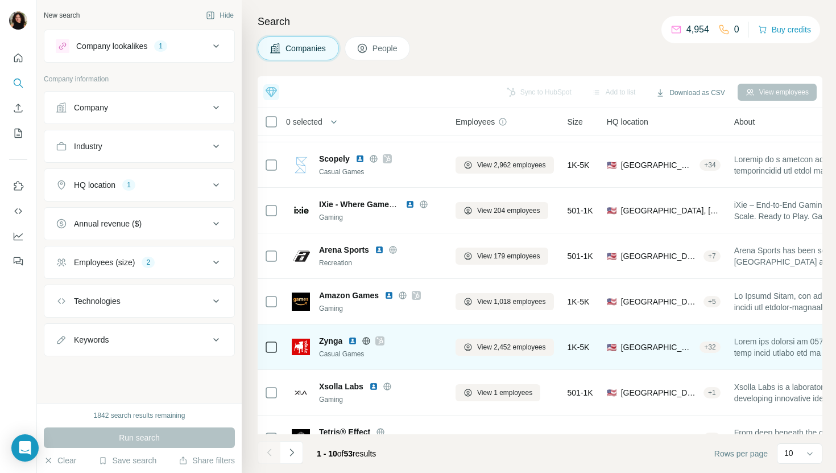
click at [333, 344] on span "Zynga" at bounding box center [330, 340] width 23 height 11
copy span "Zynga"
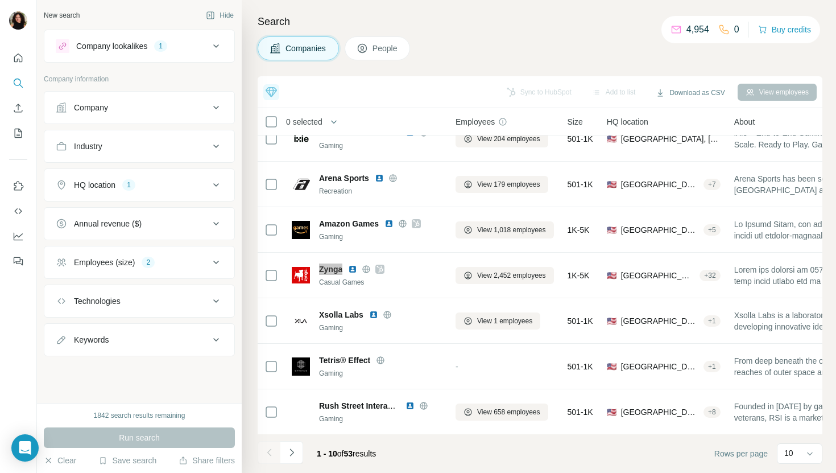
scroll to position [156, 0]
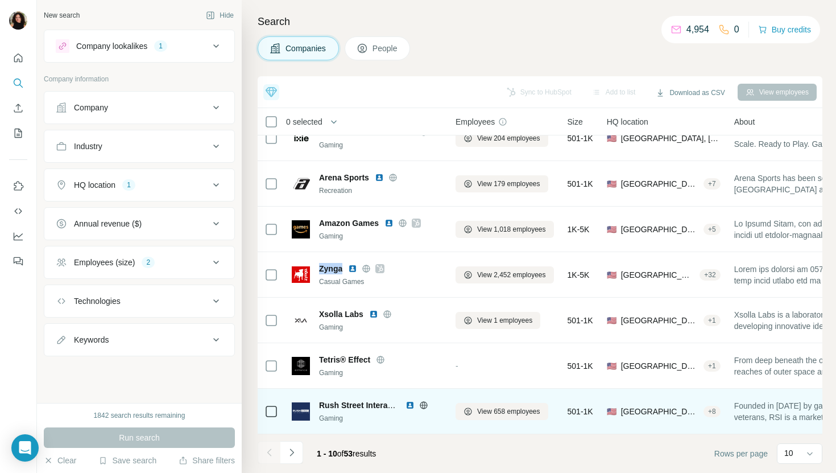
click at [378, 405] on span "Rush Street Interactive" at bounding box center [362, 405] width 87 height 9
copy span "Rush Street Interactive"
